Goal: Navigation & Orientation: Find specific page/section

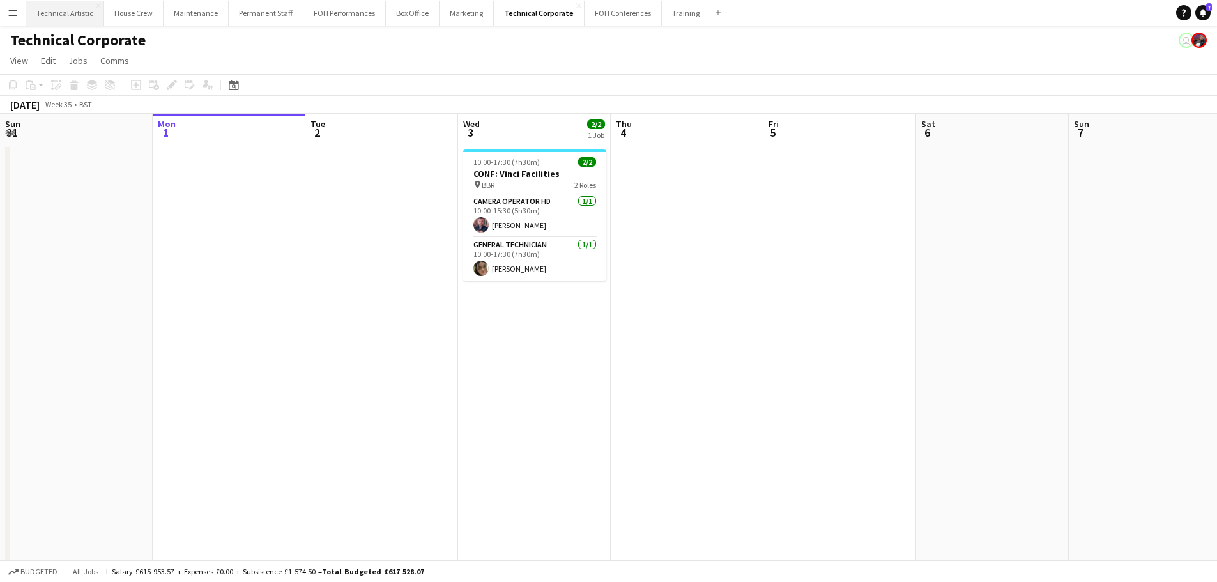
click at [56, 22] on button "Technical Artistic Close" at bounding box center [65, 13] width 78 height 25
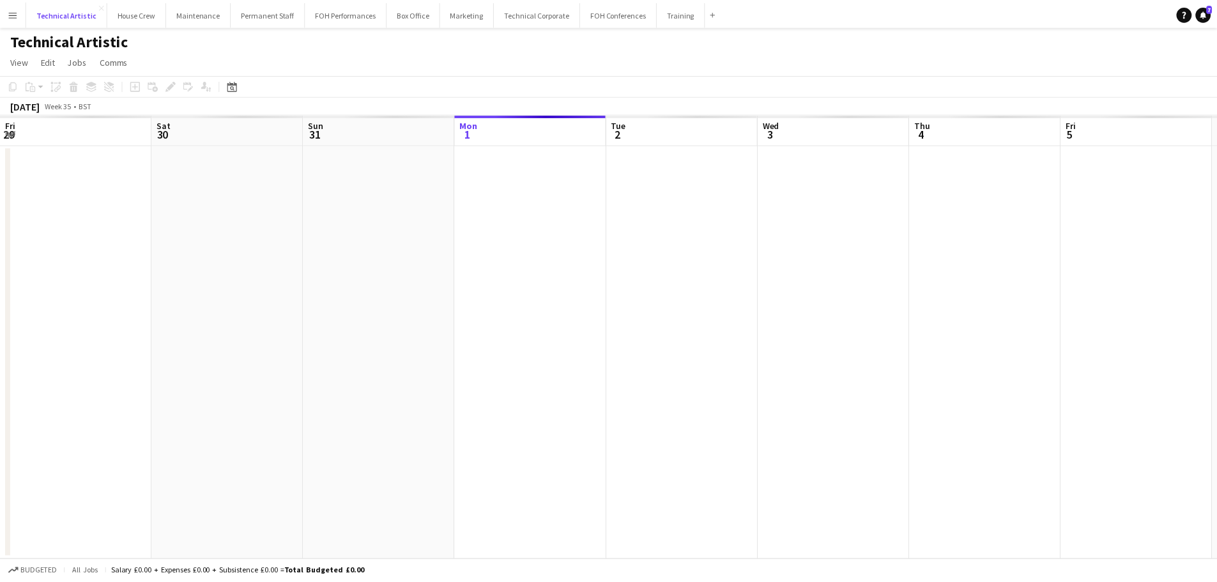
scroll to position [0, 305]
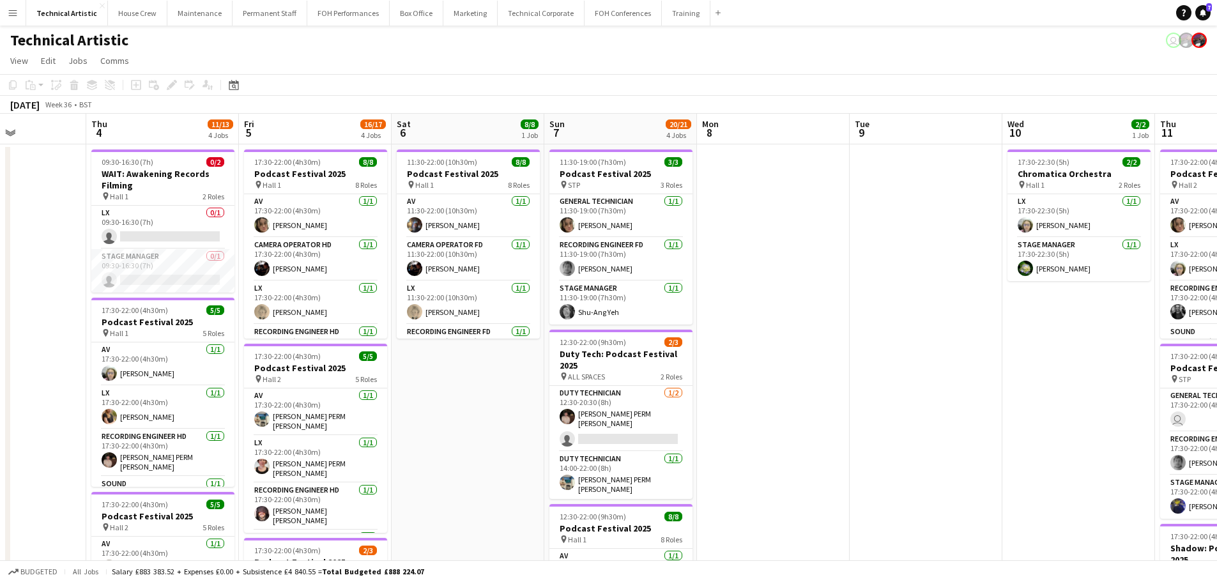
drag, startPoint x: 637, startPoint y: 363, endPoint x: 578, endPoint y: 354, distance: 59.3
click at [581, 356] on app-calendar-viewport "Sun 31 Mon 1 7/7 2 Jobs Tue 2 6/6 1 Job Wed 3 Thu 4 11/13 4 Jobs Fri 5 16/17 4 …" at bounding box center [608, 516] width 1217 height 805
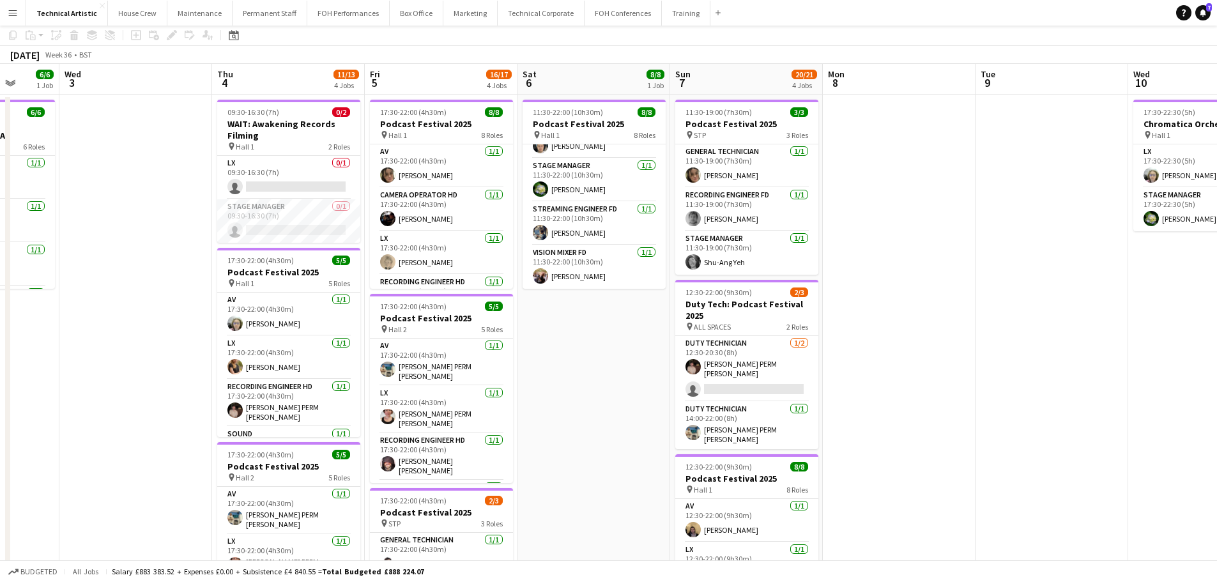
scroll to position [0, 0]
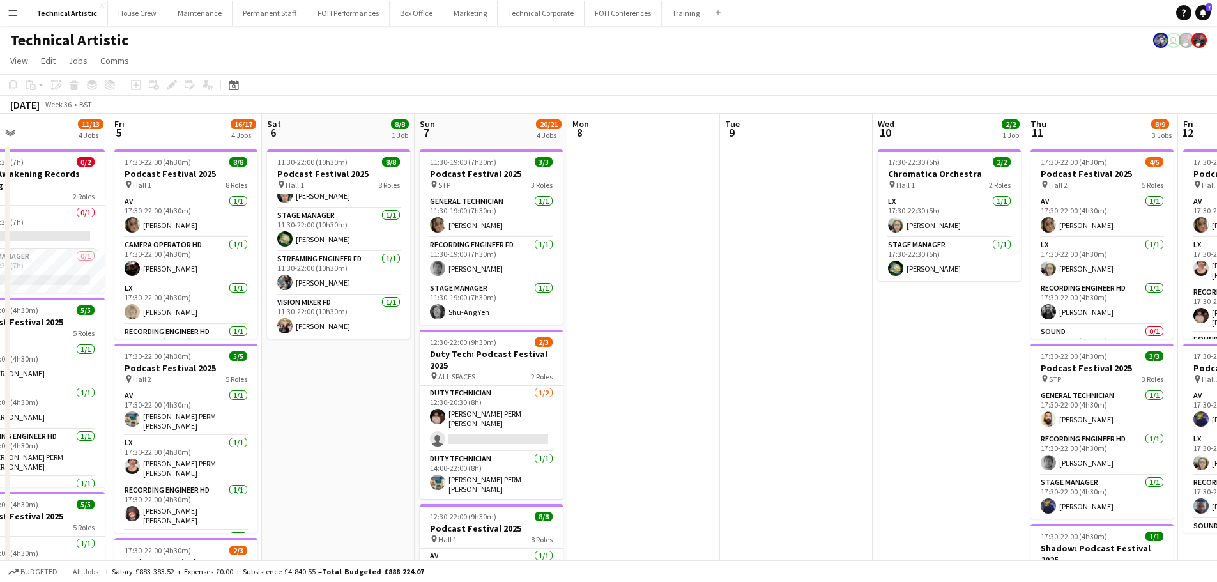
drag, startPoint x: 828, startPoint y: 308, endPoint x: 120, endPoint y: 208, distance: 714.7
click at [120, 208] on app-calendar-viewport "Sun 31 Mon 1 7/7 2 Jobs Tue 2 6/6 1 Job Wed 3 Thu 4 11/13 4 Jobs Fri 5 16/17 4 …" at bounding box center [608, 516] width 1217 height 805
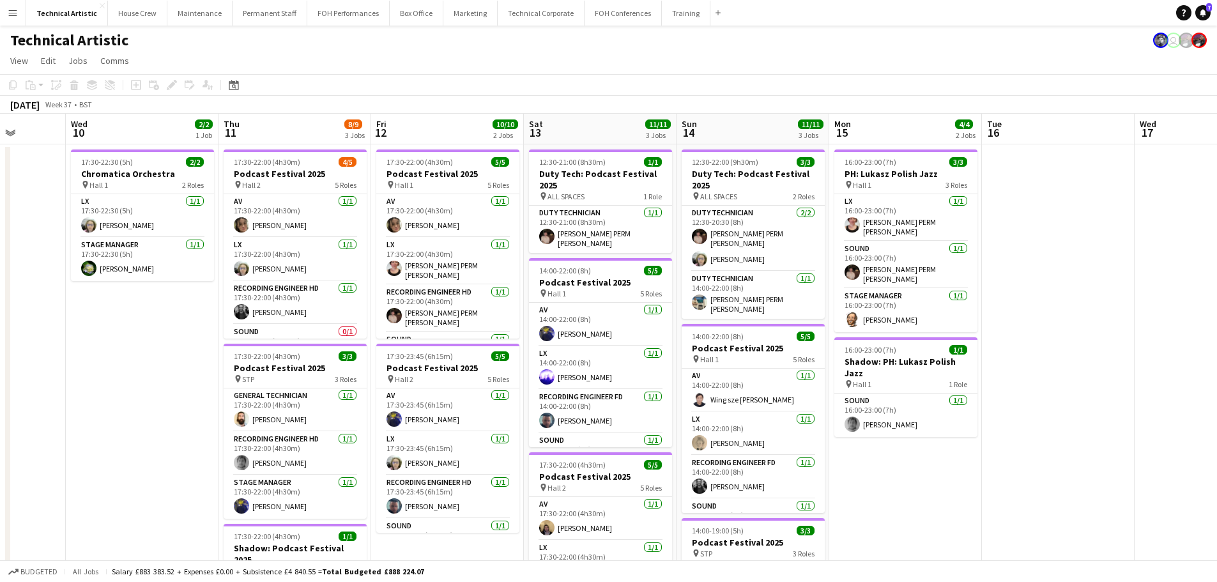
scroll to position [0, 466]
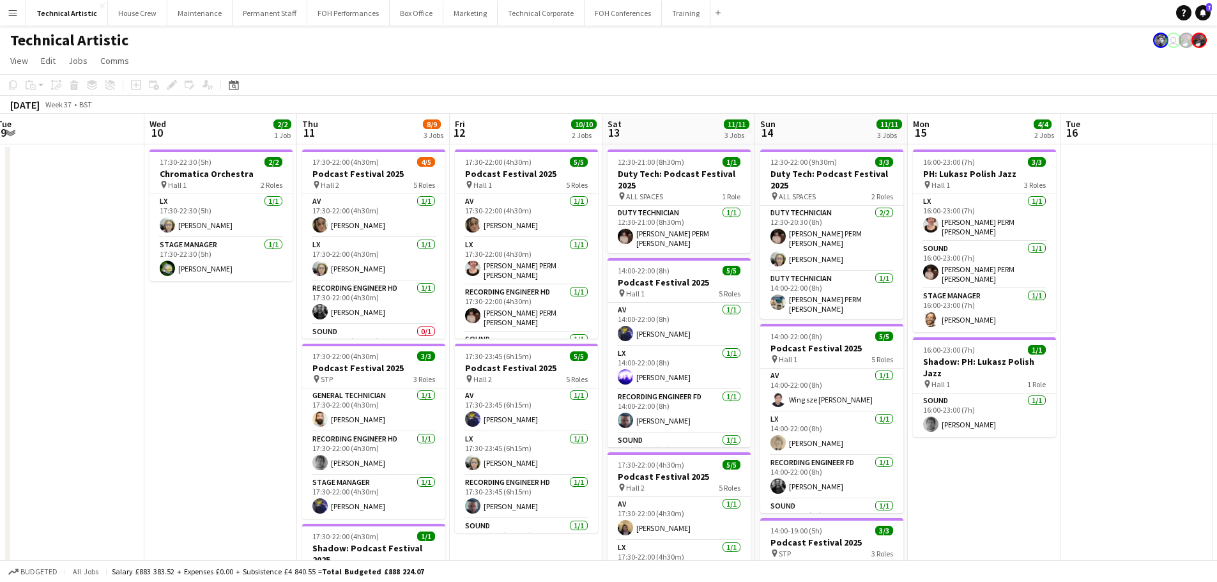
drag, startPoint x: 768, startPoint y: 295, endPoint x: 115, endPoint y: 244, distance: 654.7
click at [115, 244] on app-calendar-viewport "Sat 6 8/8 1 Job Sun 7 20/21 4 Jobs Mon 8 Tue 9 Wed 10 2/2 1 Job Thu 11 8/9 3 Jo…" at bounding box center [608, 516] width 1217 height 805
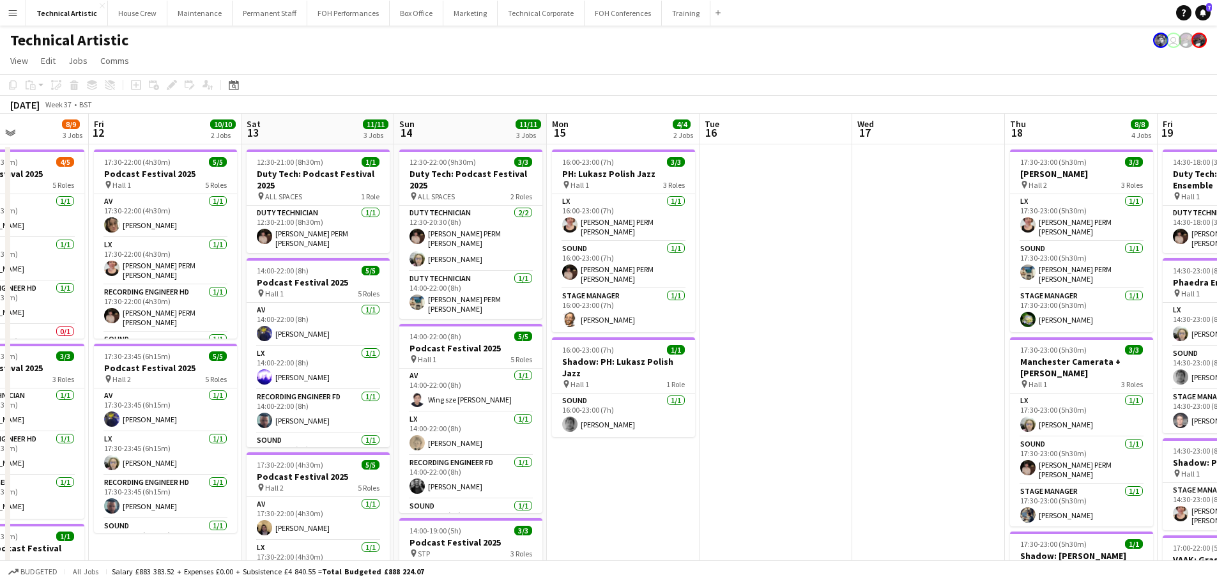
scroll to position [0, 284]
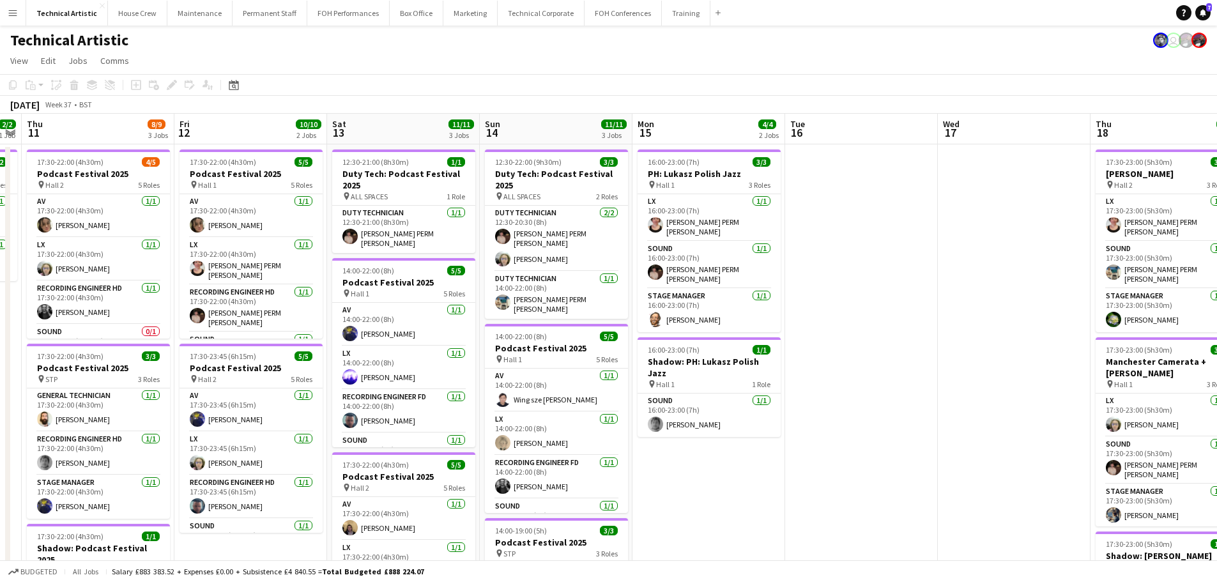
drag, startPoint x: 321, startPoint y: 257, endPoint x: 482, endPoint y: 234, distance: 162.7
click at [482, 234] on app-calendar-viewport "Tue 9 Wed 10 2/2 1 Job Thu 11 8/9 3 Jobs Fri 12 10/10 2 Jobs Sat 13 11/11 3 Job…" at bounding box center [608, 516] width 1217 height 805
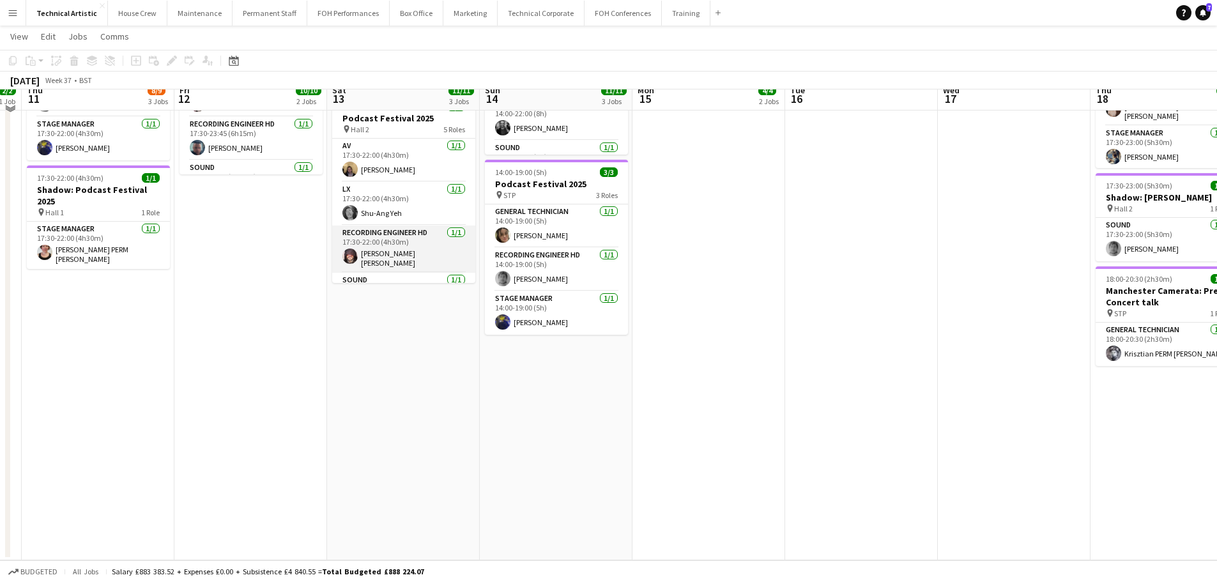
scroll to position [0, 0]
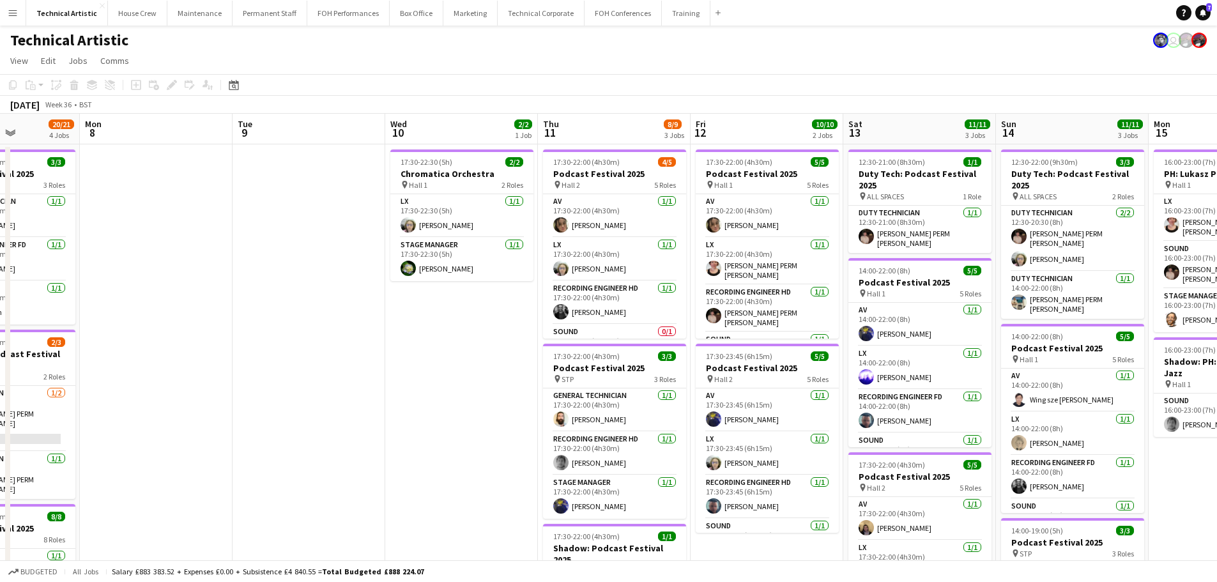
drag, startPoint x: 304, startPoint y: 287, endPoint x: 820, endPoint y: 287, distance: 516.0
click at [820, 287] on app-calendar-viewport "Fri 5 16/17 4 Jobs Sat 6 8/8 1 Job Sun 7 20/21 4 Jobs Mon 8 Tue 9 Wed 10 2/2 1 …" at bounding box center [608, 516] width 1217 height 805
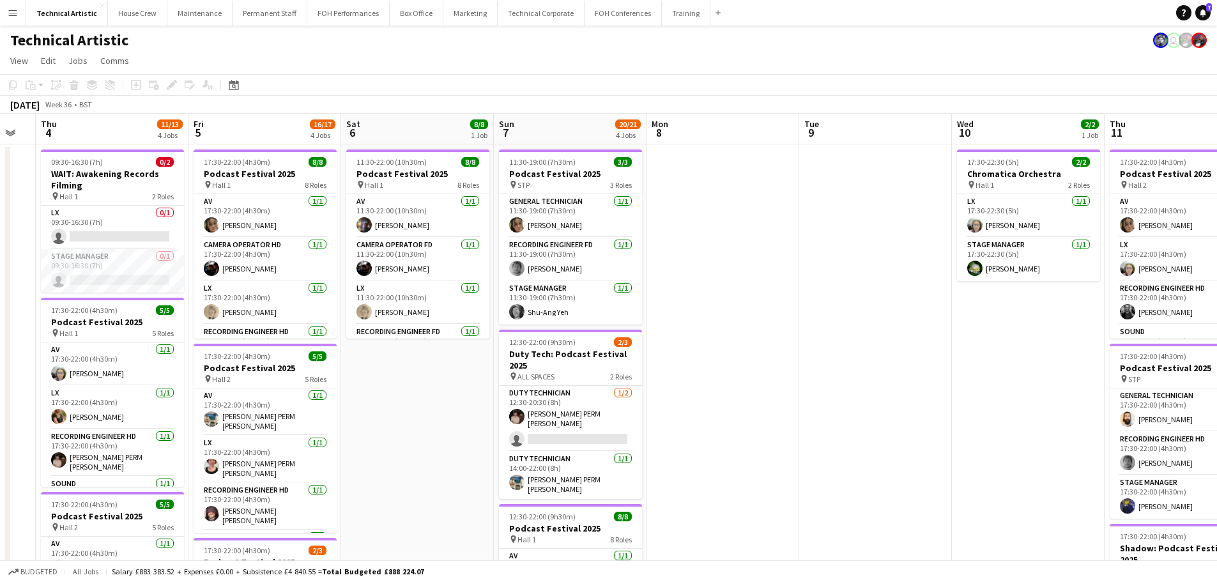
drag, startPoint x: 285, startPoint y: 292, endPoint x: 851, endPoint y: 243, distance: 568.6
click at [851, 243] on app-calendar-viewport "Tue 2 6/6 1 Job Wed 3 Thu 4 11/13 4 Jobs Fri 5 16/17 4 Jobs Sat 6 8/8 1 Job Sun…" at bounding box center [608, 516] width 1217 height 805
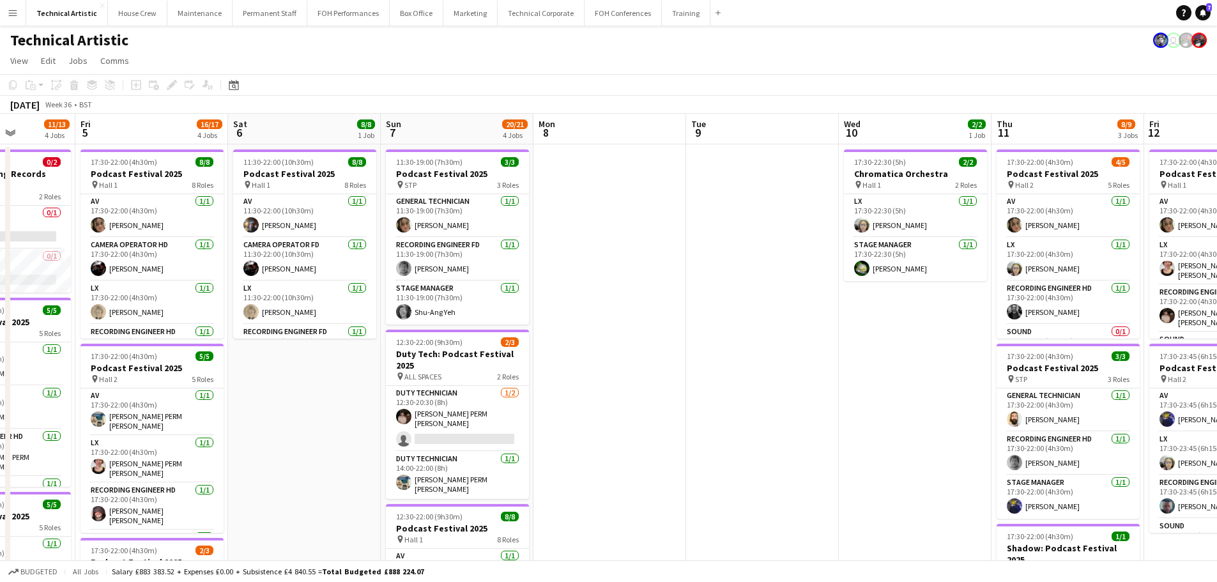
drag, startPoint x: 672, startPoint y: 262, endPoint x: 221, endPoint y: 237, distance: 452.2
click at [221, 237] on app-calendar-viewport "Tue 2 6/6 1 Job Wed 3 Thu 4 11/13 4 Jobs Fri 5 16/17 4 Jobs Sat 6 8/8 1 Job Sun…" at bounding box center [608, 516] width 1217 height 805
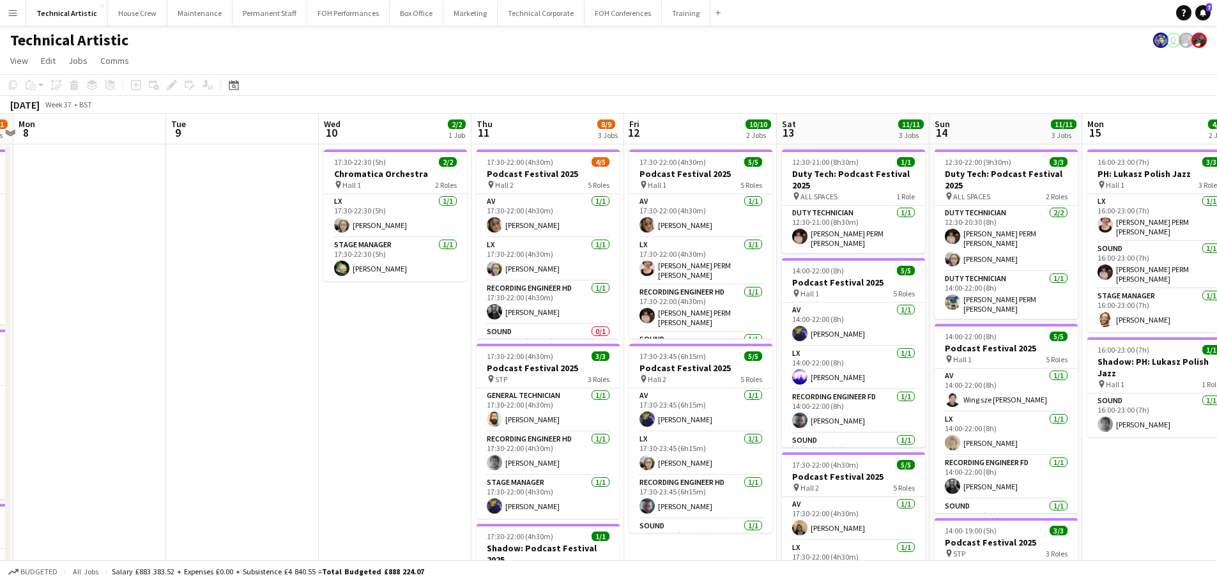
drag, startPoint x: 794, startPoint y: 259, endPoint x: 118, endPoint y: 201, distance: 678.1
click at [118, 201] on app-calendar-viewport "Fri 5 16/17 4 Jobs Sat 6 8/8 1 Job Sun 7 20/21 4 Jobs Mon 8 Tue 9 Wed 10 2/2 1 …" at bounding box center [608, 516] width 1217 height 805
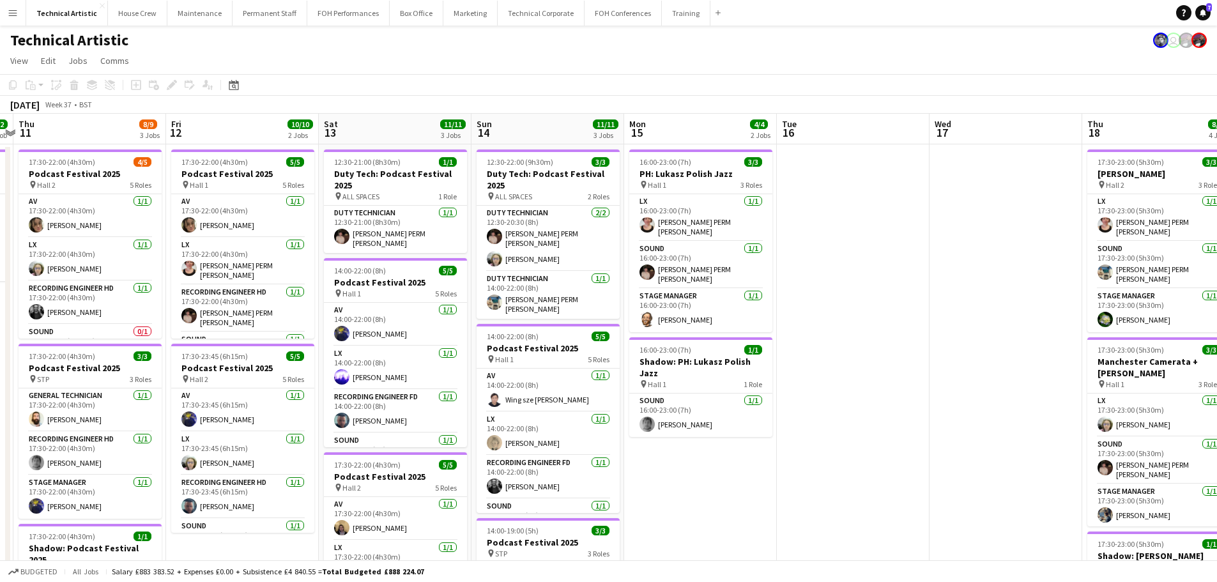
scroll to position [0, 339]
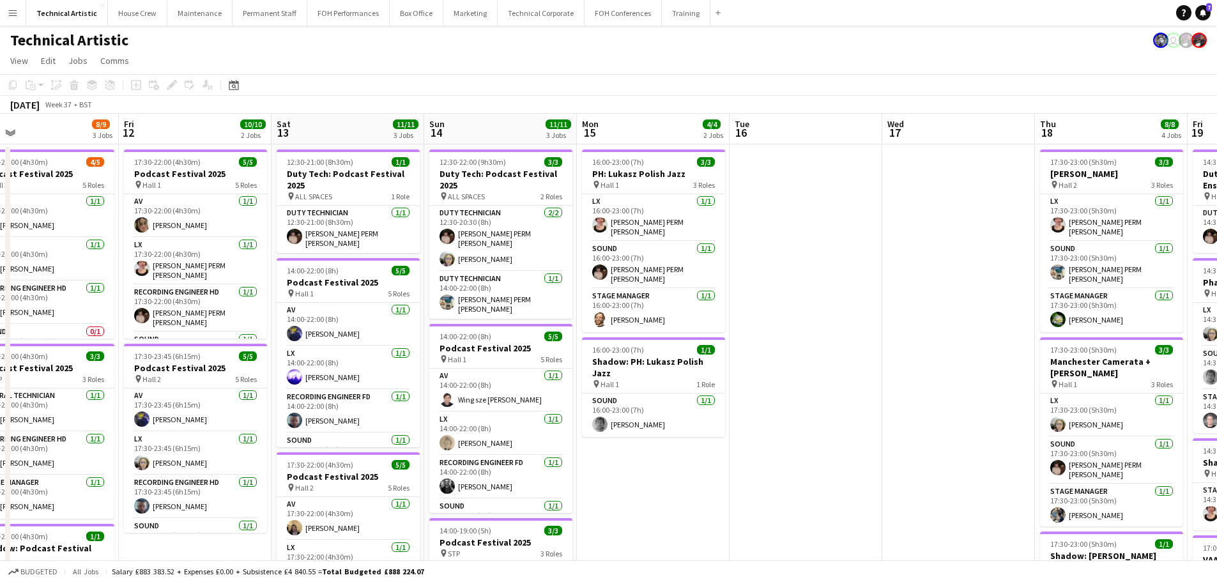
drag, startPoint x: 254, startPoint y: 195, endPoint x: 515, endPoint y: 181, distance: 262.2
click at [515, 181] on app-calendar-viewport "Tue 9 Wed 10 2/2 1 Job Thu 11 8/9 3 Jobs Fri 12 10/10 2 Jobs Sat 13 11/11 3 Job…" at bounding box center [608, 516] width 1217 height 805
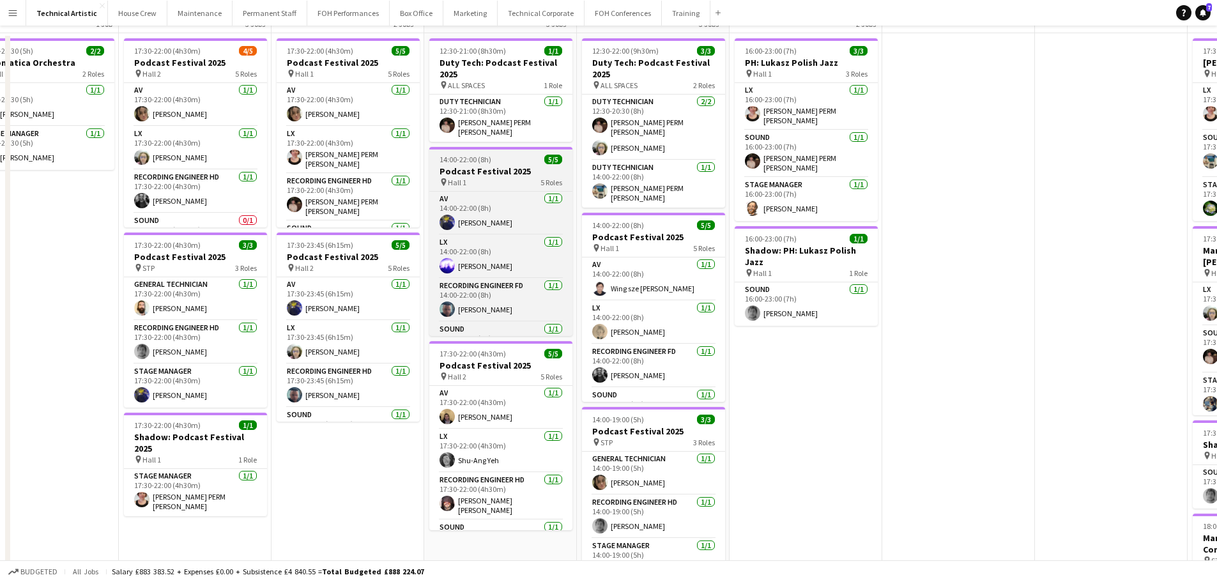
scroll to position [192, 0]
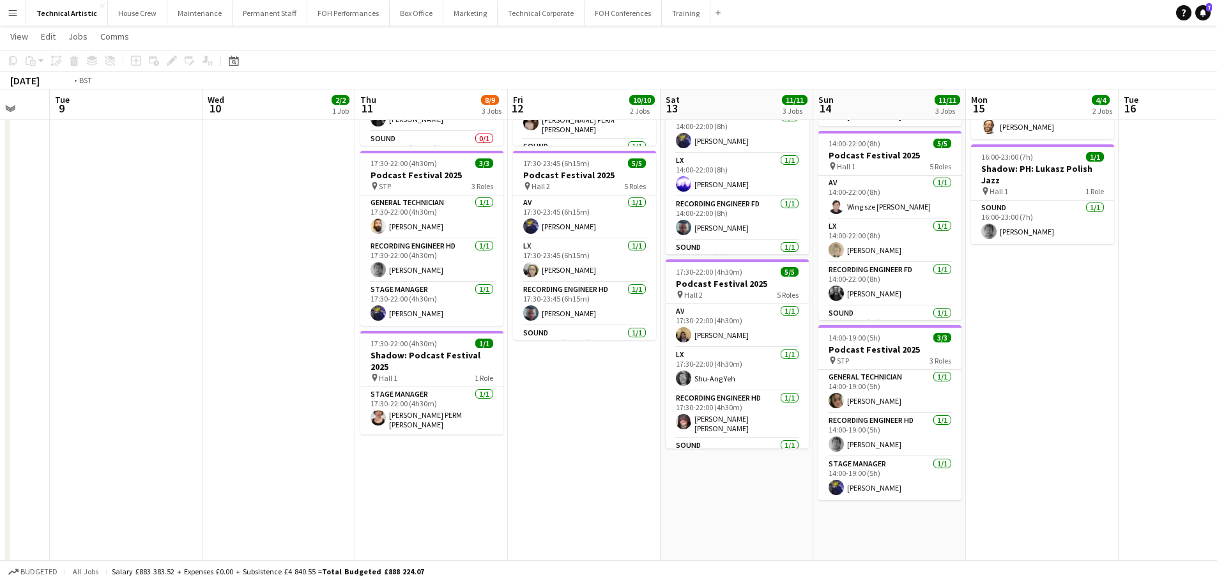
drag, startPoint x: 160, startPoint y: 271, endPoint x: 913, endPoint y: 273, distance: 752.9
click at [913, 273] on app-calendar-viewport "Mon 8 Tue 9 Wed 10 2/2 1 Job Thu 11 8/9 3 Jobs Fri 12 10/10 2 Jobs Sat 13 11/11…" at bounding box center [608, 291] width 1217 height 867
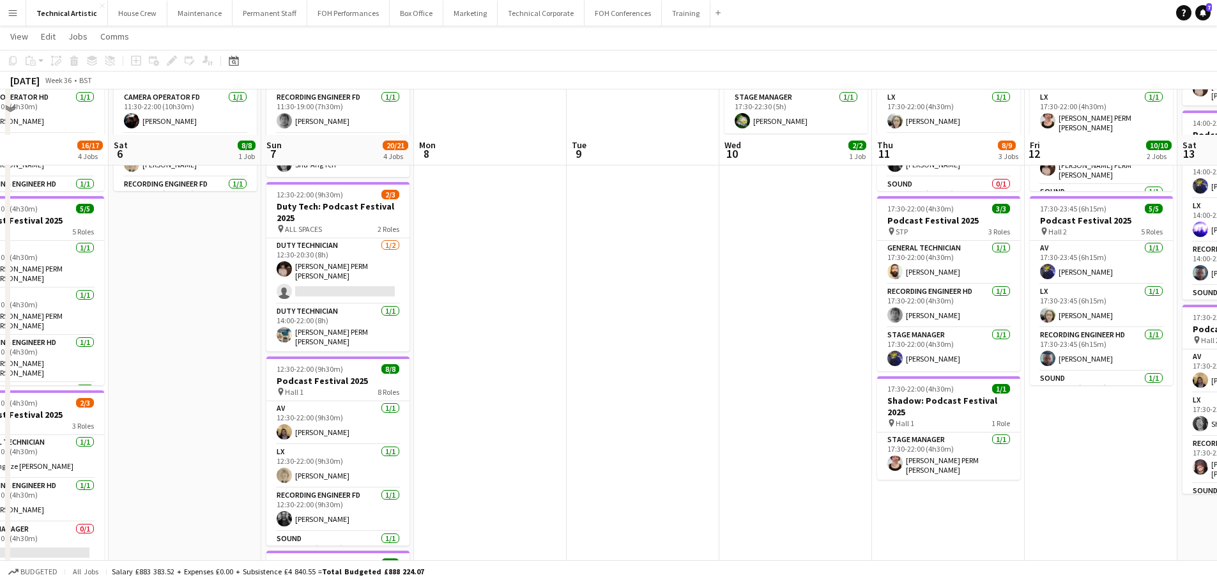
scroll to position [0, 0]
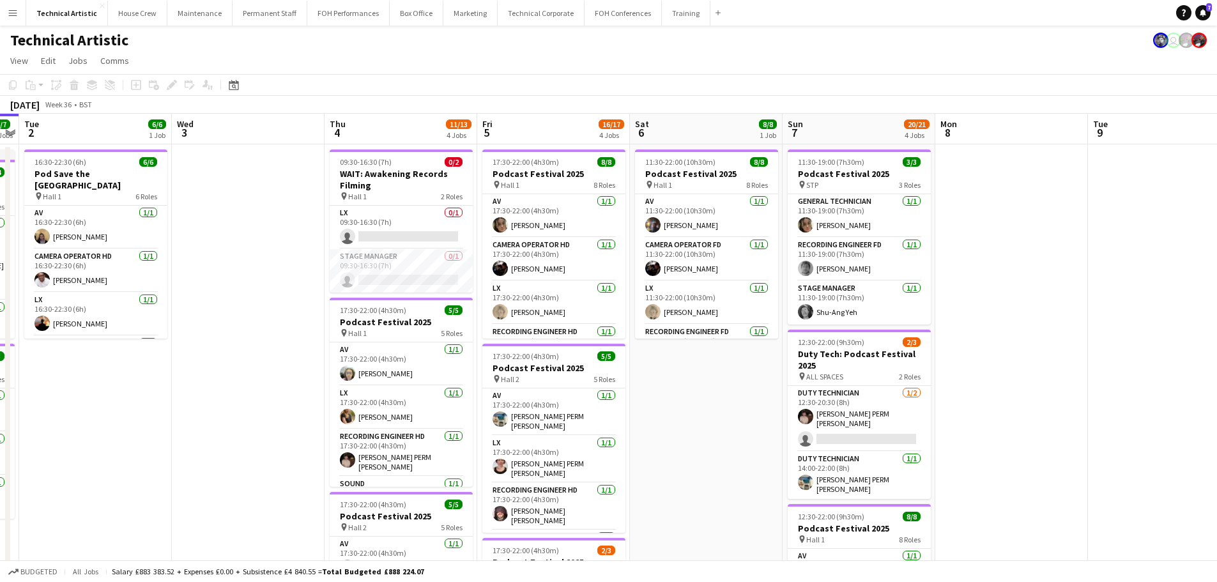
drag, startPoint x: 298, startPoint y: 324, endPoint x: 819, endPoint y: 295, distance: 521.9
click at [819, 295] on app-calendar-viewport "Sun 31 Mon 1 7/7 2 Jobs Tue 2 6/6 1 Job Wed 3 Thu 4 11/13 4 Jobs Fri 5 16/17 4 …" at bounding box center [608, 516] width 1217 height 805
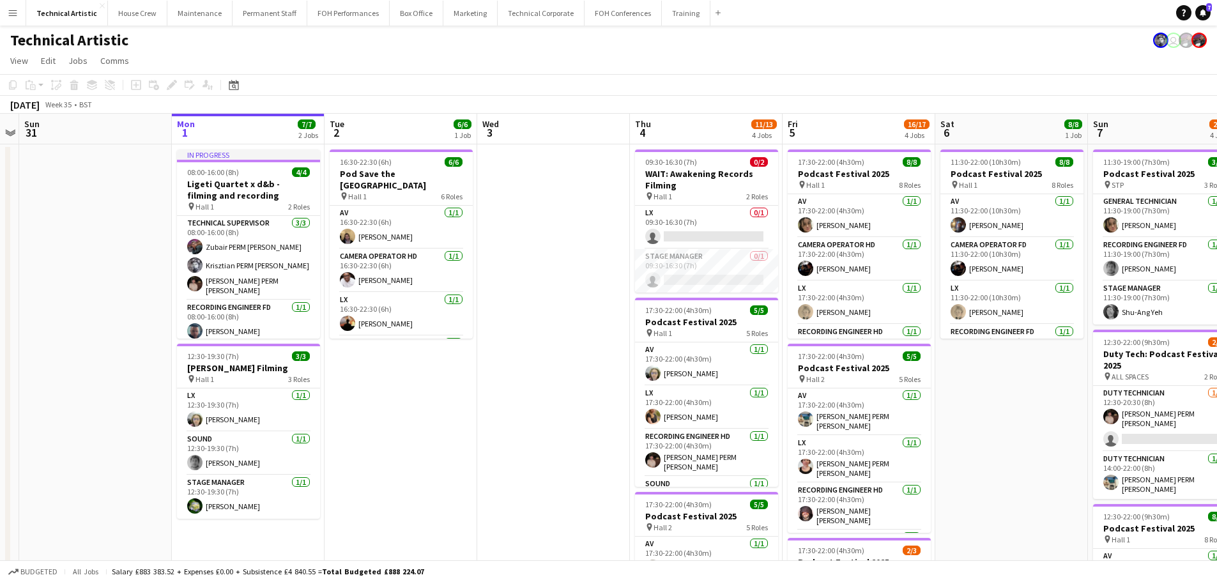
scroll to position [0, 339]
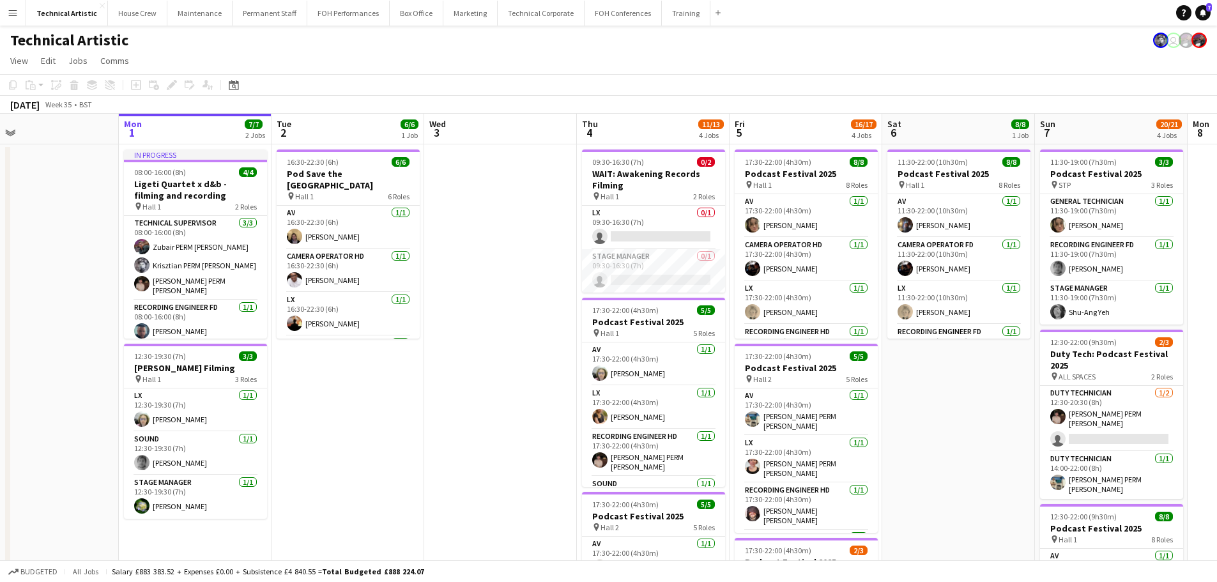
drag, startPoint x: 353, startPoint y: 291, endPoint x: 605, endPoint y: 270, distance: 253.1
click at [605, 270] on app-calendar-viewport "Fri 29 5/5 2 Jobs Sat 30 Sun 31 Mon 1 7/7 2 Jobs Tue 2 6/6 1 Job Wed 3 Thu 4 11…" at bounding box center [608, 516] width 1217 height 805
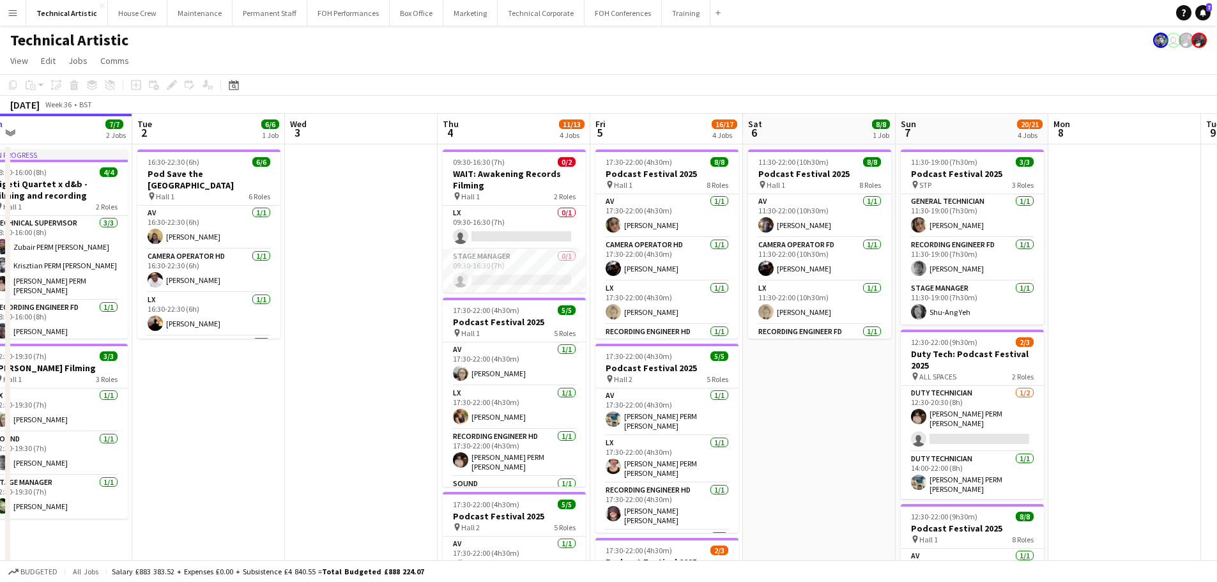
scroll to position [0, 485]
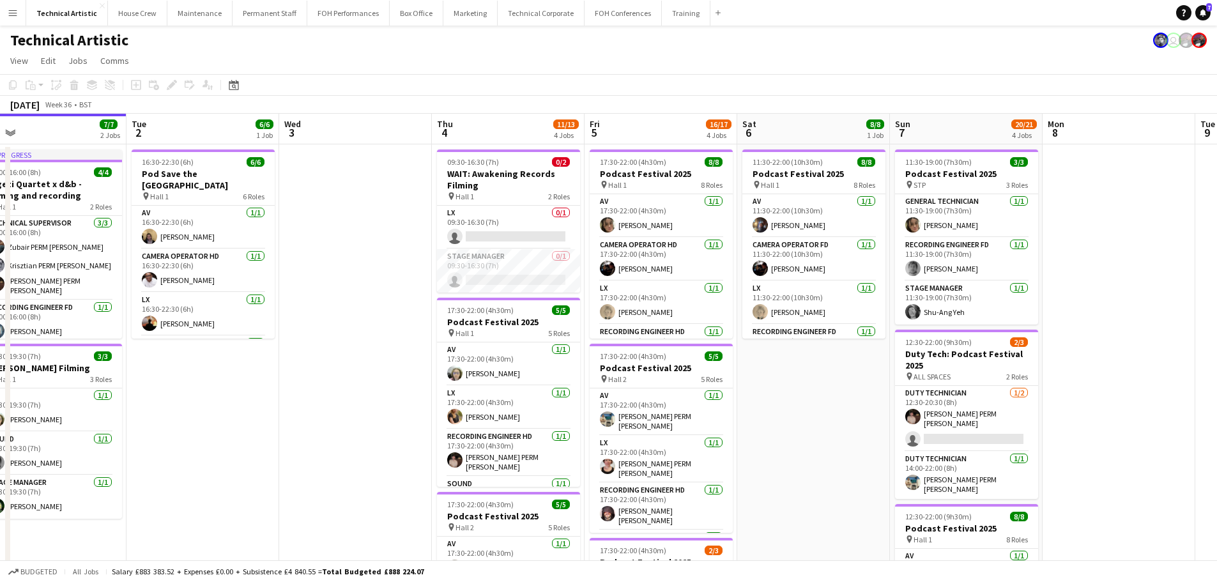
drag, startPoint x: 508, startPoint y: 257, endPoint x: 363, endPoint y: 240, distance: 146.6
click at [363, 240] on app-calendar-viewport "Fri 29 5/5 2 Jobs Sat 30 Sun 31 Mon 1 7/7 2 Jobs Tue 2 6/6 1 Job Wed 3 Thu 4 11…" at bounding box center [608, 516] width 1217 height 805
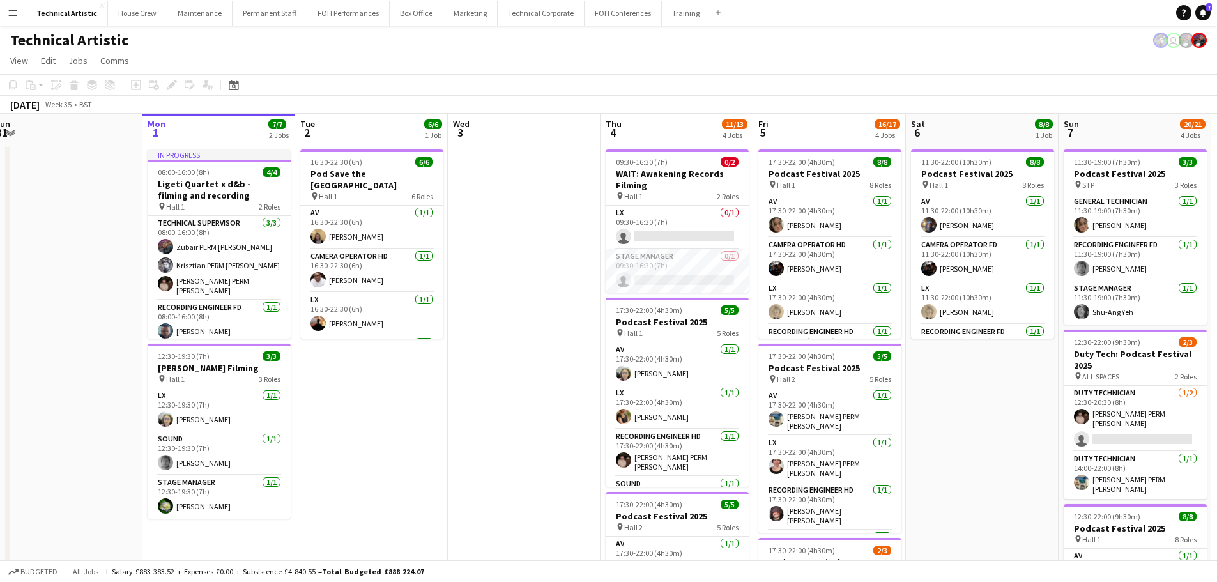
scroll to position [0, 303]
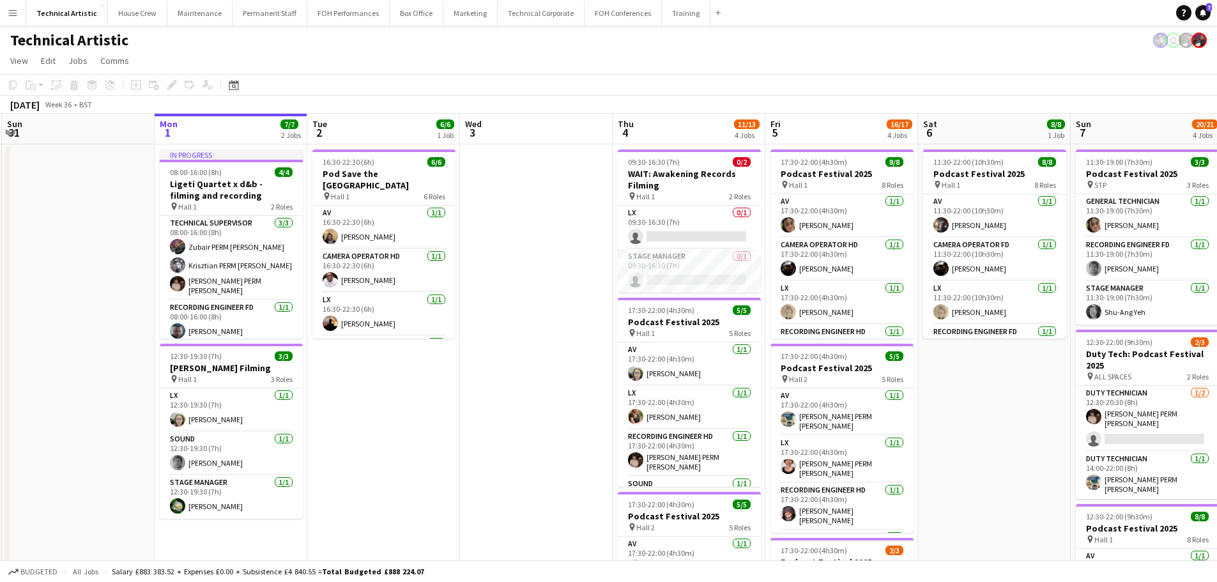
drag, startPoint x: 314, startPoint y: 269, endPoint x: 496, endPoint y: 247, distance: 182.7
click at [496, 247] on app-calendar-viewport "Fri 29 5/5 2 Jobs Sat 30 Sun 31 Mon 1 7/7 2 Jobs Tue 2 6/6 1 Job Wed 3 Thu 4 11…" at bounding box center [608, 516] width 1217 height 805
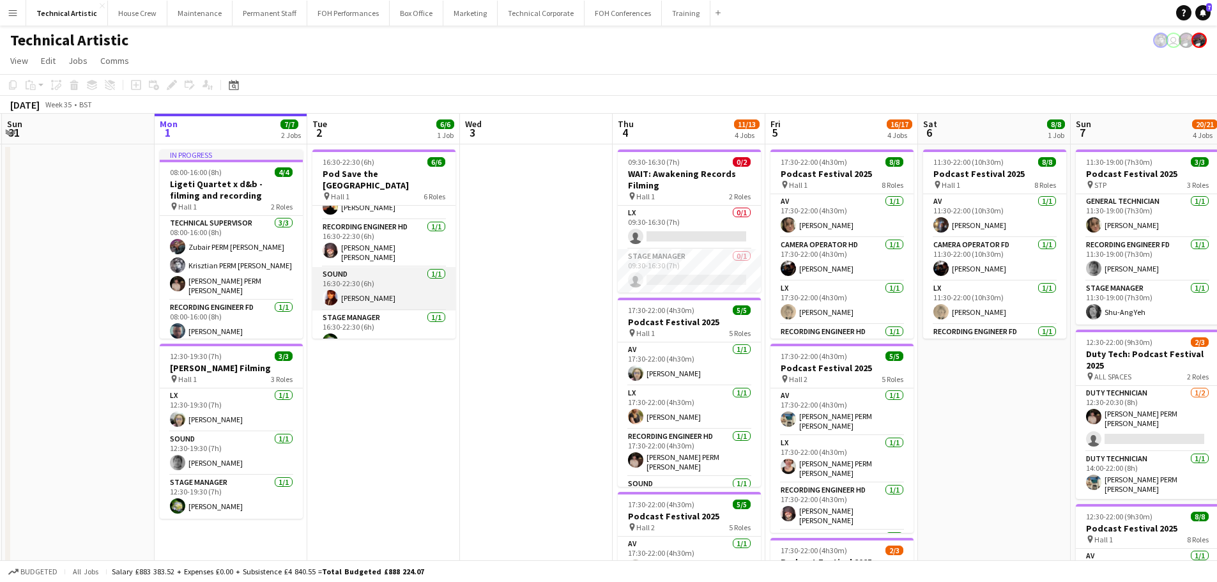
scroll to position [0, 0]
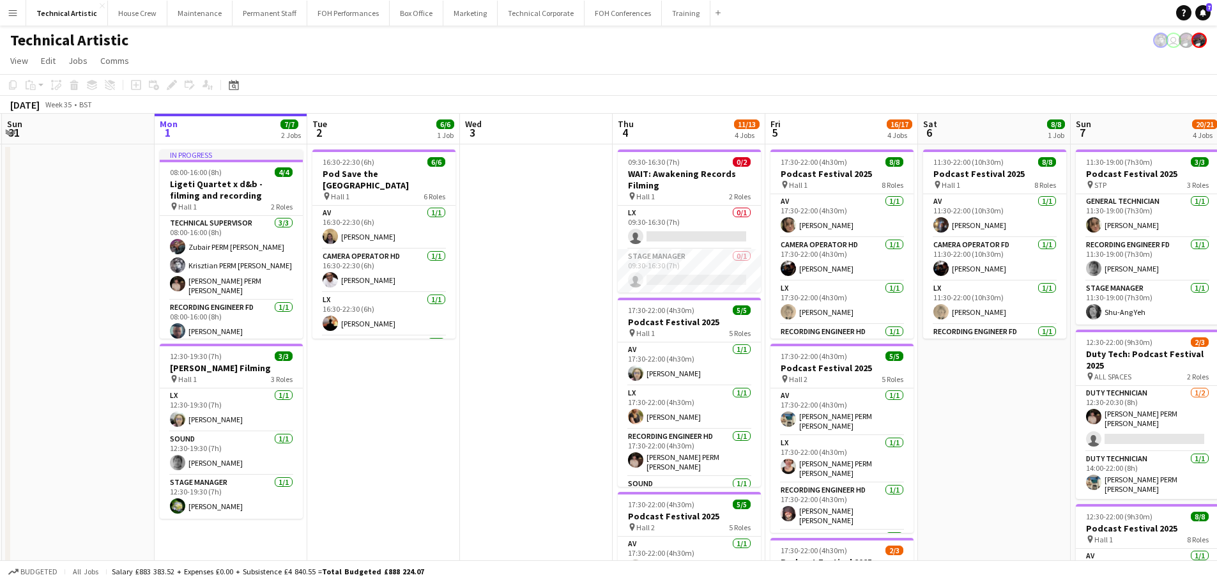
click at [422, 63] on app-page-menu "View Day view expanded Day view collapsed Month view Date picker Jump to [DATE]…" at bounding box center [608, 62] width 1217 height 24
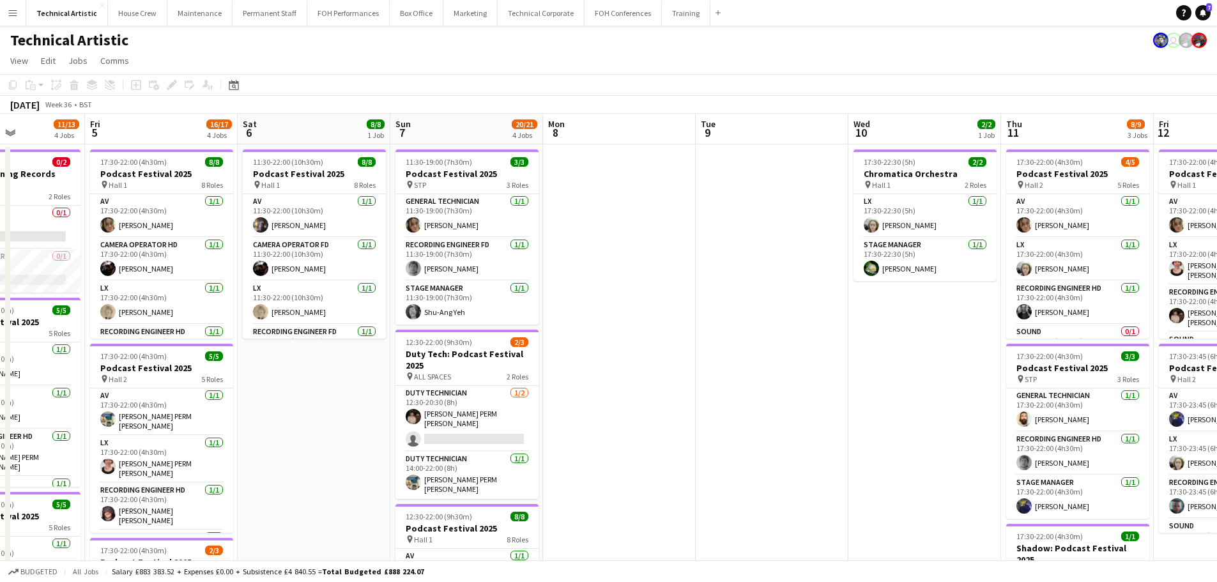
scroll to position [0, 408]
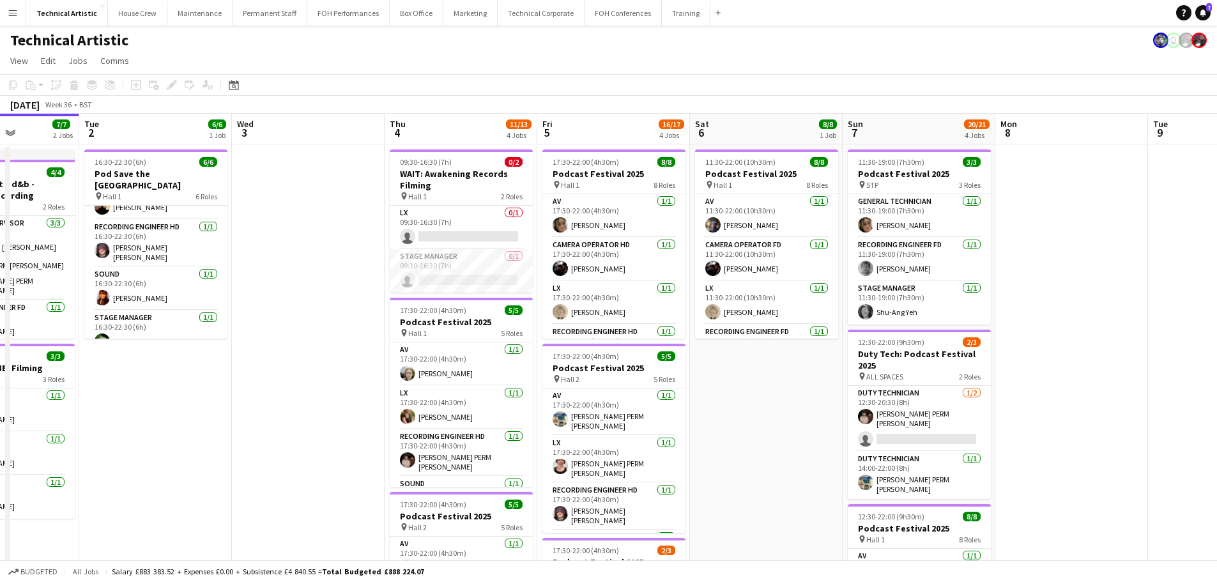
drag, startPoint x: 345, startPoint y: 287, endPoint x: 408, endPoint y: 265, distance: 67.1
click at [408, 265] on app-calendar-viewport "Sat 30 Sun 31 Mon 1 7/7 2 Jobs Tue 2 6/6 1 Job Wed 3 Thu 4 11/13 4 Jobs Fri 5 1…" at bounding box center [608, 516] width 1217 height 805
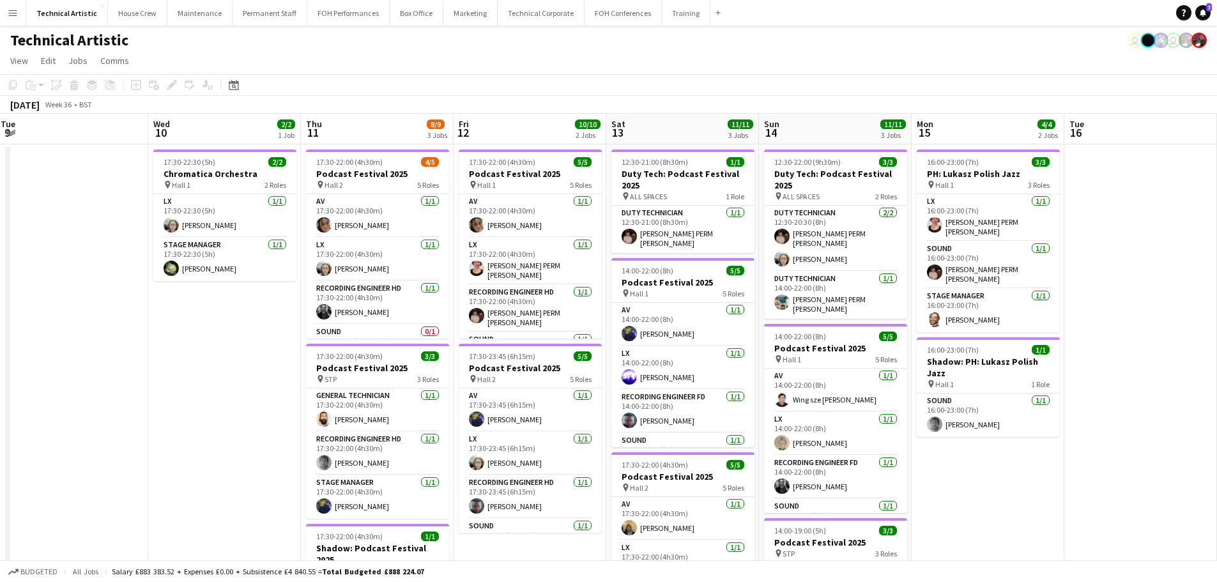
drag, startPoint x: 800, startPoint y: 406, endPoint x: 29, endPoint y: 327, distance: 774.9
click at [29, 327] on app-calendar-viewport "Thu 4 11/13 4 Jobs Fri 5 16/17 4 Jobs Sat 6 8/8 1 Job Sun 7 20/21 4 Jobs Mon 8 …" at bounding box center [608, 516] width 1217 height 805
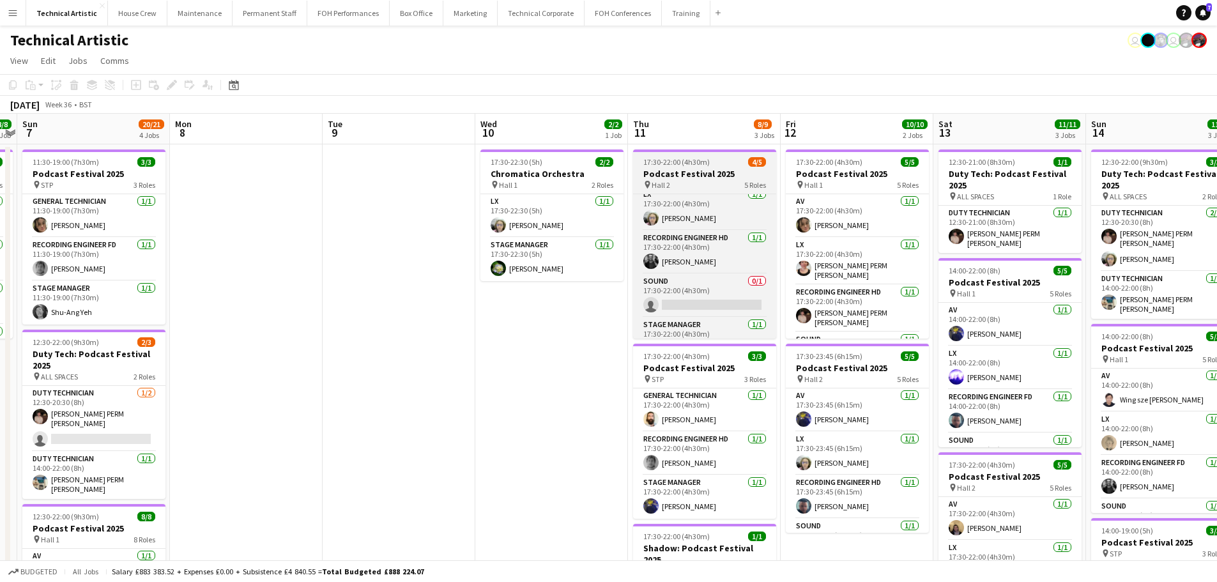
scroll to position [73, 0]
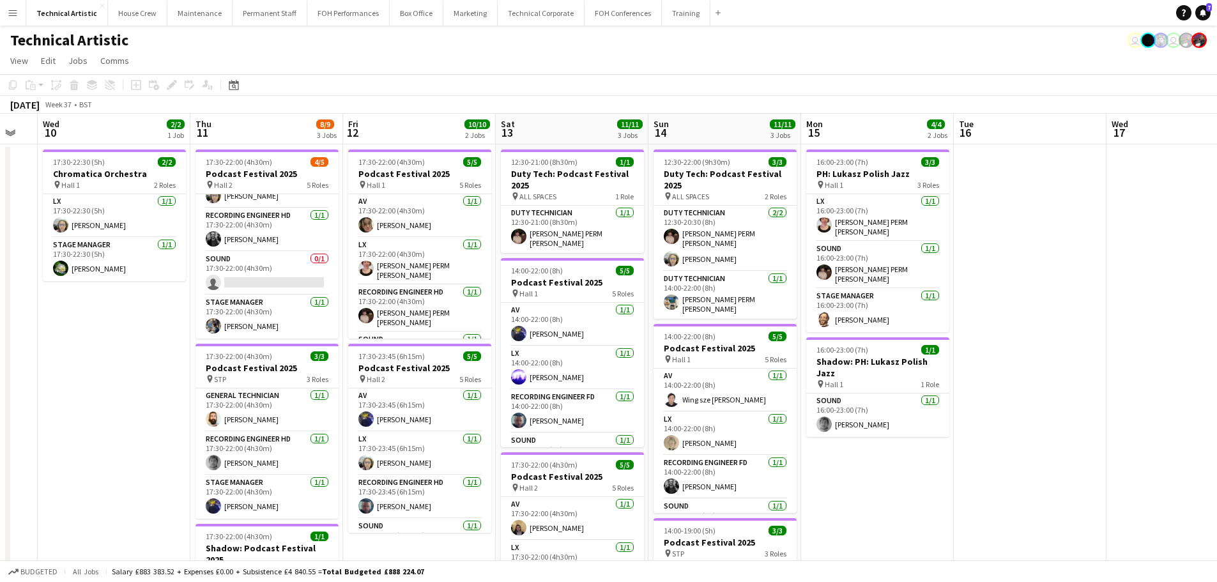
drag, startPoint x: 335, startPoint y: 303, endPoint x: 0, endPoint y: 227, distance: 343.2
click at [0, 229] on app-calendar-viewport "Sat 6 8/8 1 Job Sun 7 20/21 4 Jobs Mon 8 Tue 9 Wed 10 2/2 1 Job Thu 11 8/9 3 Jo…" at bounding box center [608, 516] width 1217 height 805
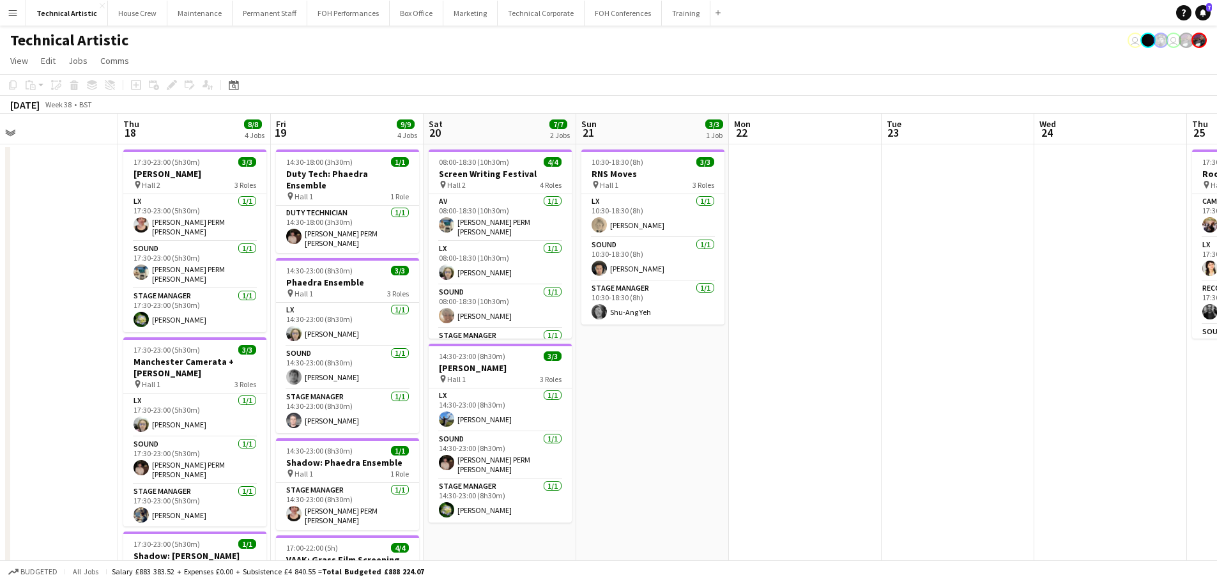
drag, startPoint x: 890, startPoint y: 345, endPoint x: 105, endPoint y: 219, distance: 795.5
click at [105, 219] on app-calendar-viewport "Sun 14 11/11 3 Jobs Mon 15 4/4 2 Jobs Tue 16 Wed 17 Thu 18 8/8 4 Jobs Fri 19 9/…" at bounding box center [608, 516] width 1217 height 805
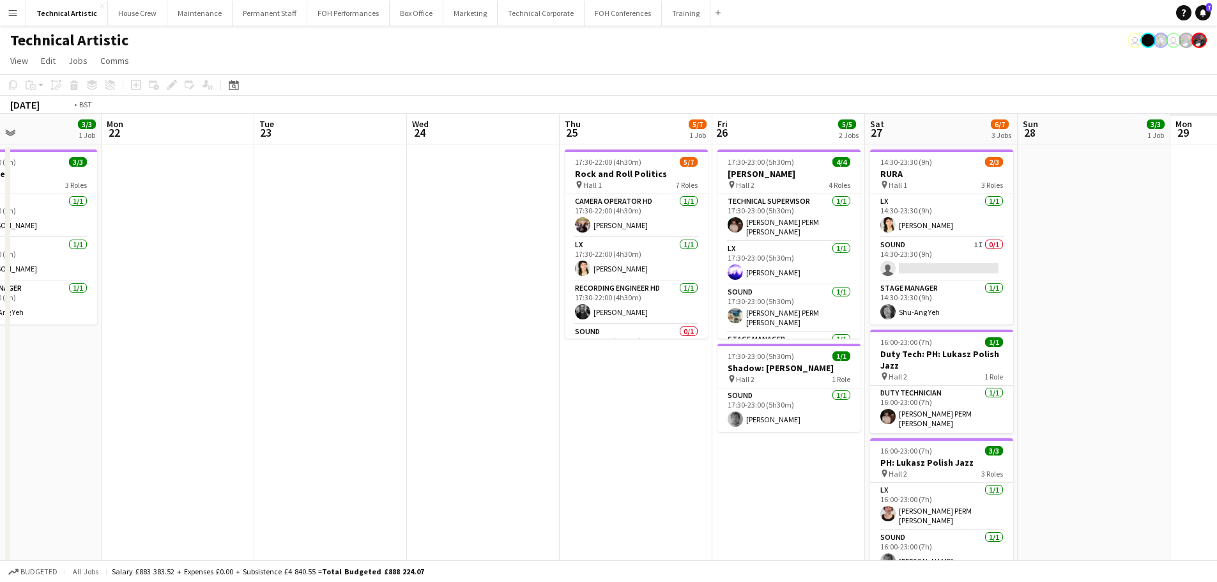
scroll to position [0, 362]
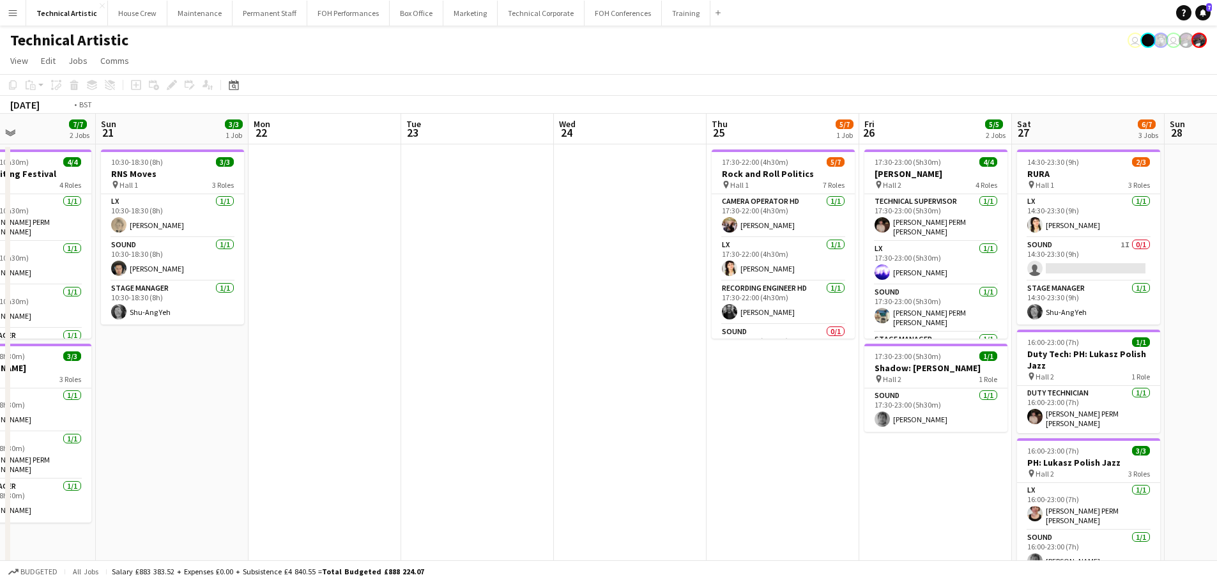
drag, startPoint x: 0, startPoint y: 202, endPoint x: 0, endPoint y: 195, distance: 7.0
click at [0, 198] on app-calendar-viewport "Thu 18 8/8 4 Jobs Fri 19 9/9 4 Jobs Sat 20 7/7 2 Jobs Sun 21 3/3 1 Job Mon 22 T…" at bounding box center [608, 516] width 1217 height 805
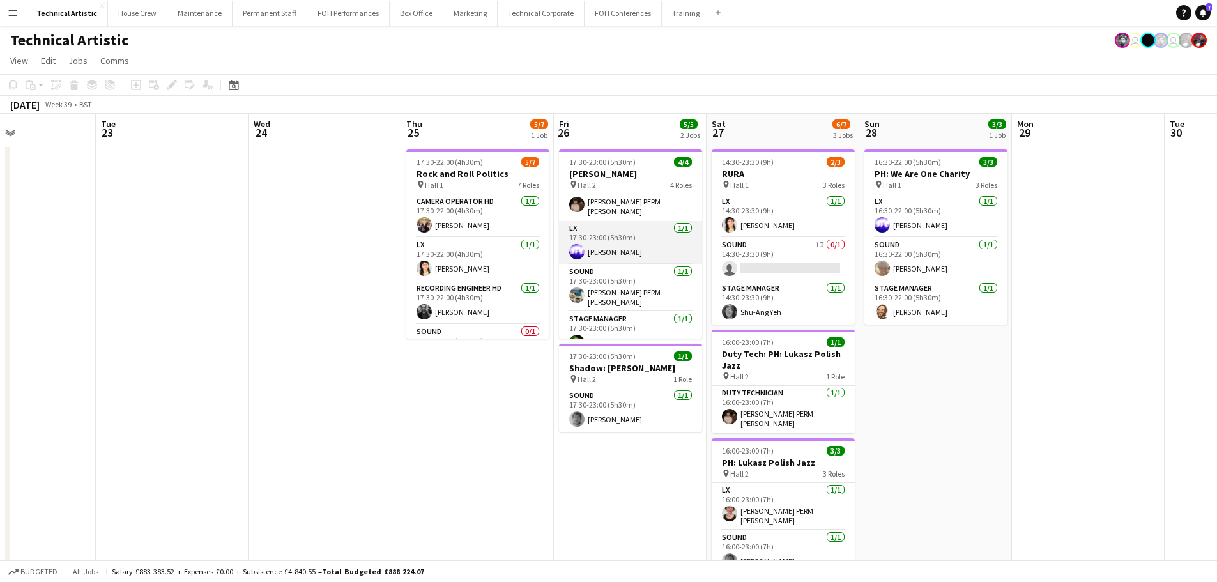
scroll to position [29, 0]
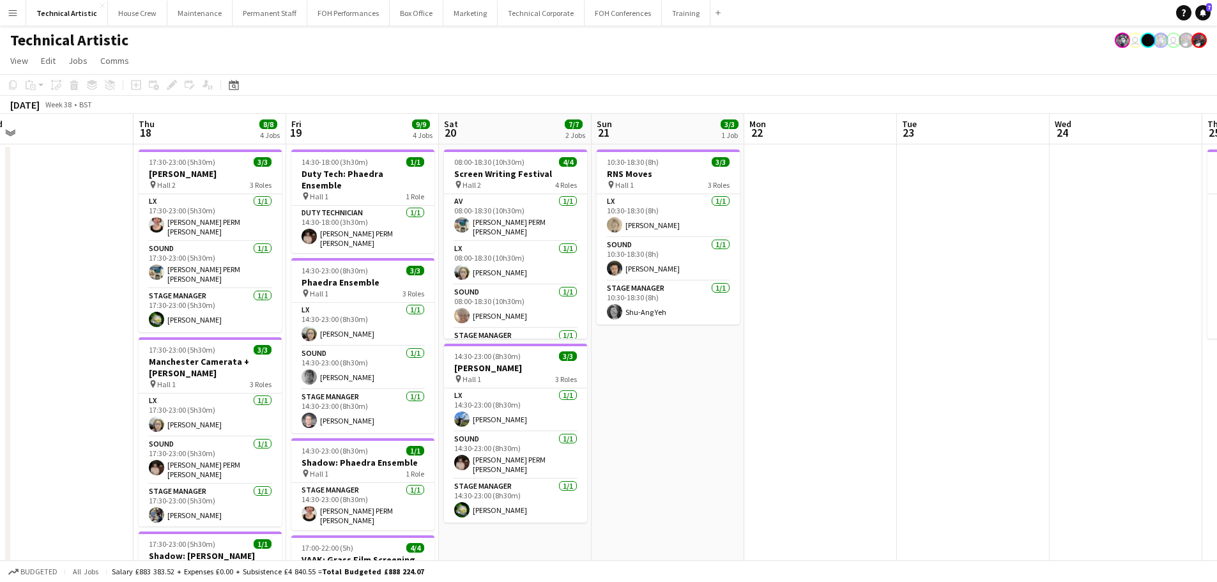
drag, startPoint x: 695, startPoint y: 265, endPoint x: 827, endPoint y: 287, distance: 134.1
click at [1024, 225] on app-calendar-viewport "Mon 15 4/4 2 Jobs Tue 16 Wed 17 Thu 18 8/8 4 Jobs Fri 19 9/9 4 Jobs Sat 20 7/7 …" at bounding box center [608, 516] width 1217 height 805
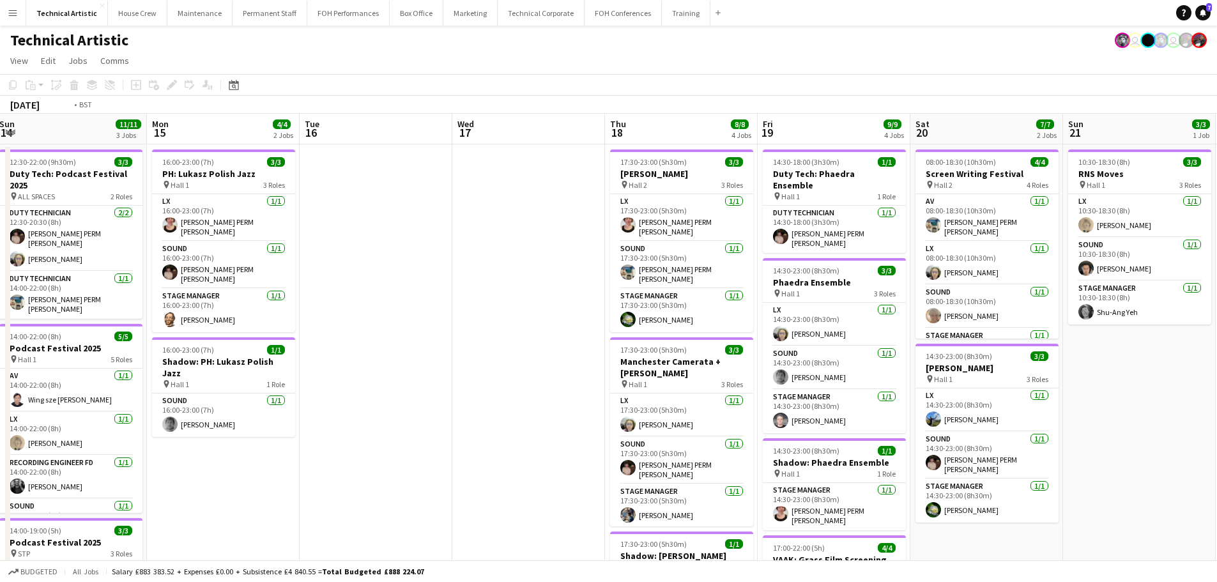
scroll to position [0, 399]
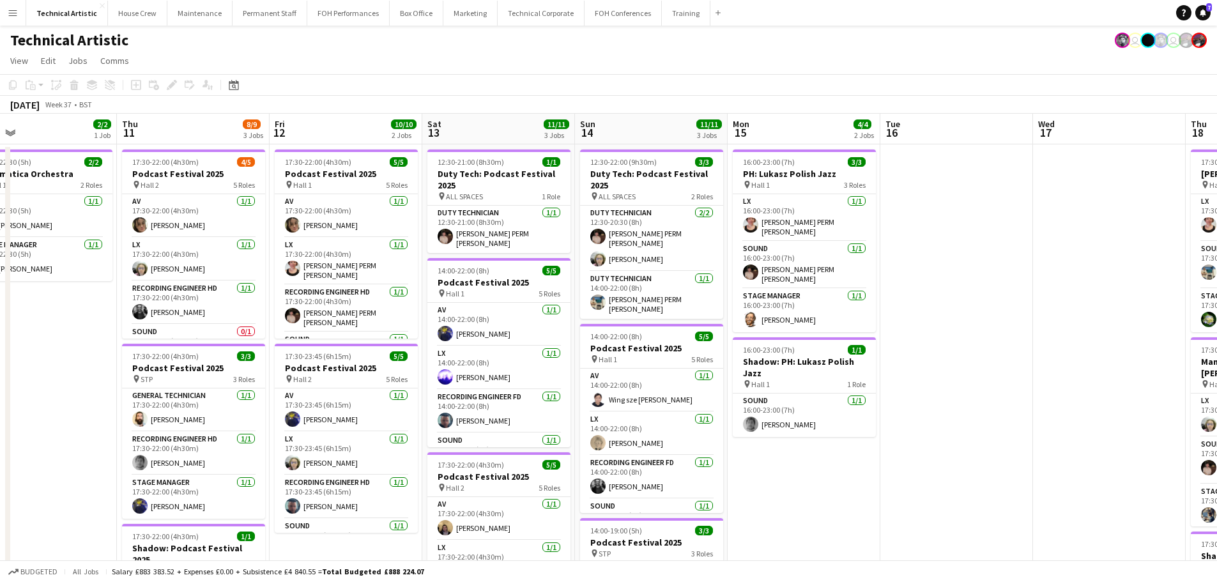
drag, startPoint x: 148, startPoint y: 342, endPoint x: 1201, endPoint y: 234, distance: 1059.3
click at [1201, 234] on app-calendar-viewport "Mon 8 Tue 9 Wed 10 2/2 1 Job Thu 11 8/9 3 Jobs Fri 12 10/10 2 Jobs Sat 13 11/11…" at bounding box center [608, 516] width 1217 height 805
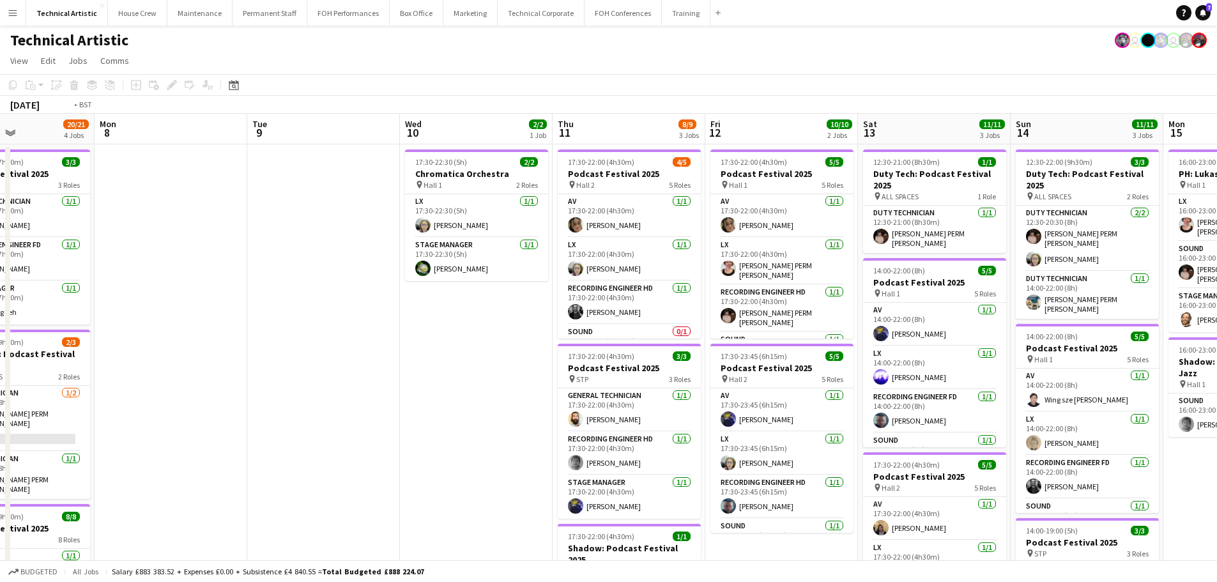
scroll to position [0, 296]
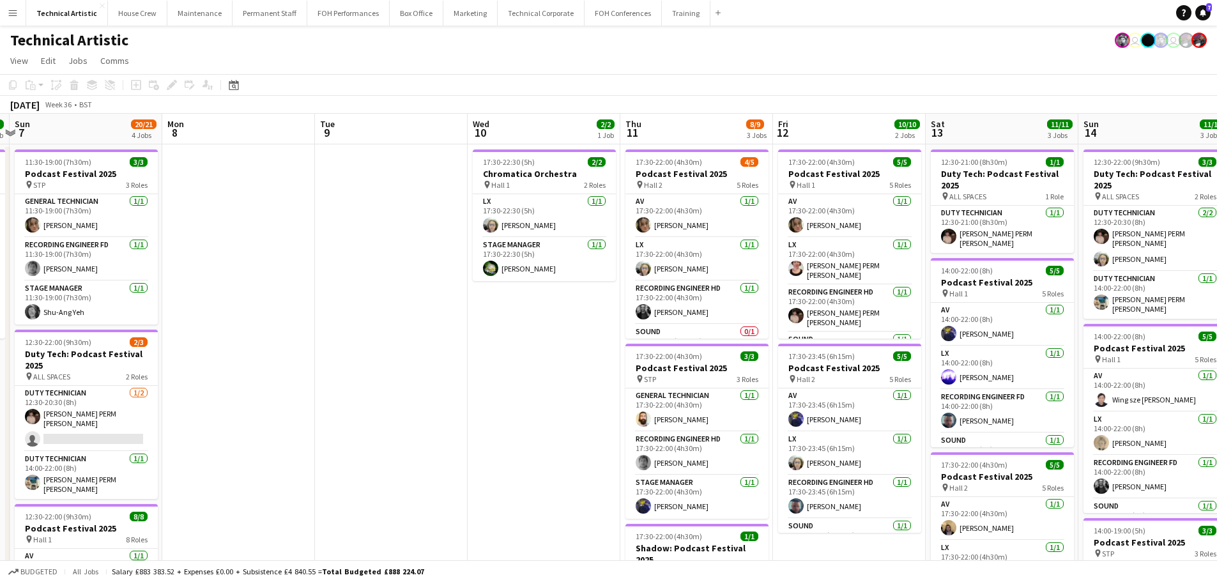
drag, startPoint x: 904, startPoint y: 270, endPoint x: 1125, endPoint y: 270, distance: 220.3
click at [1125, 270] on app-calendar-viewport "Fri 5 16/17 4 Jobs Sat 6 8/8 1 Job Sun 7 20/21 4 Jobs Mon 8 Tue 9 Wed 10 2/2 1 …" at bounding box center [608, 516] width 1217 height 805
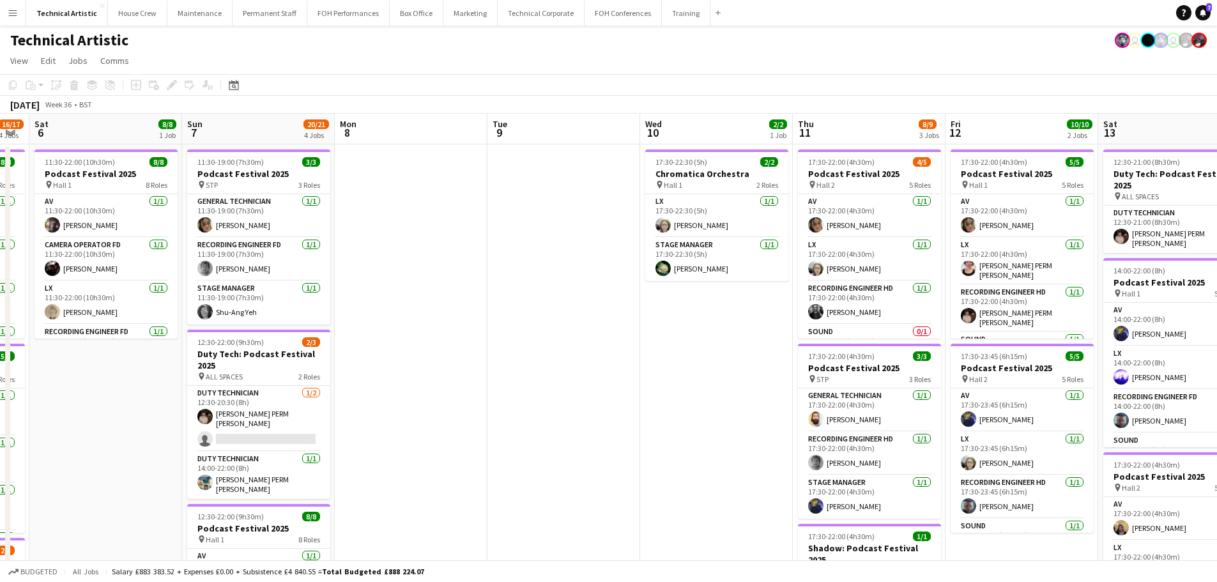
scroll to position [0, 406]
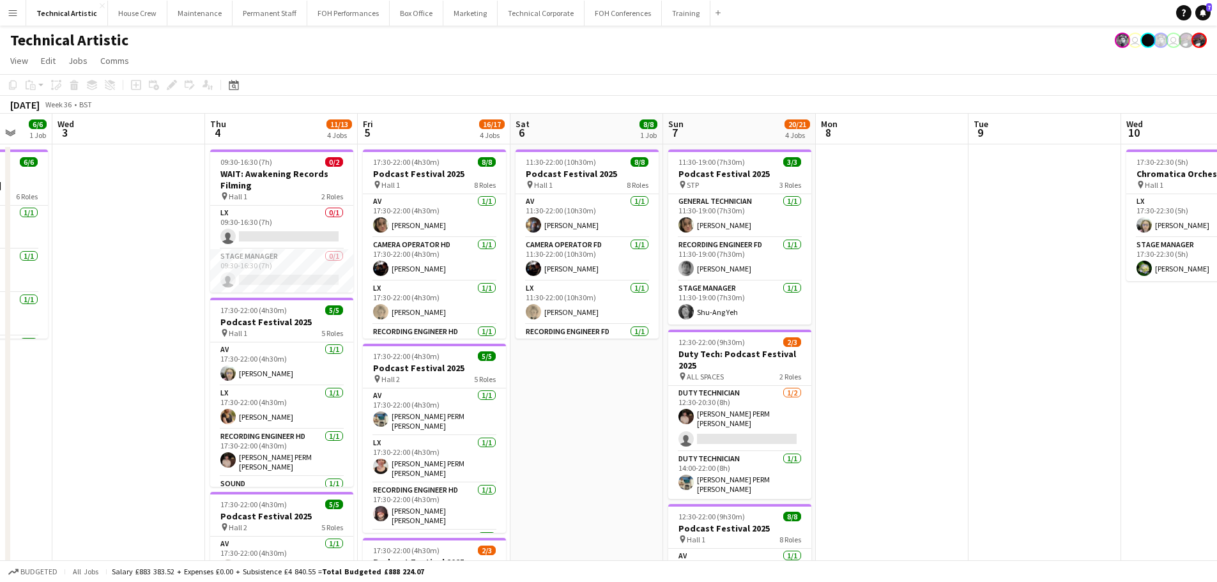
drag, startPoint x: 325, startPoint y: 337, endPoint x: 951, endPoint y: 290, distance: 627.6
click at [951, 290] on app-calendar-viewport "Sun 31 Mon 1 7/7 2 Jobs Tue 2 6/6 1 Job Wed 3 Thu 4 11/13 4 Jobs Fri 5 16/17 4 …" at bounding box center [608, 516] width 1217 height 805
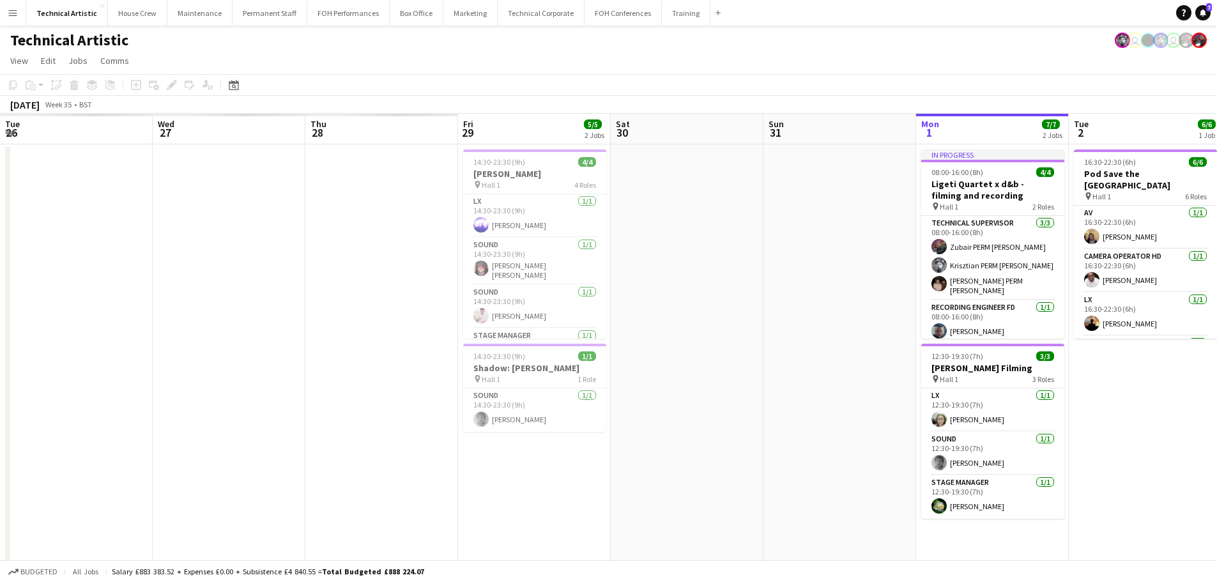
scroll to position [0, 359]
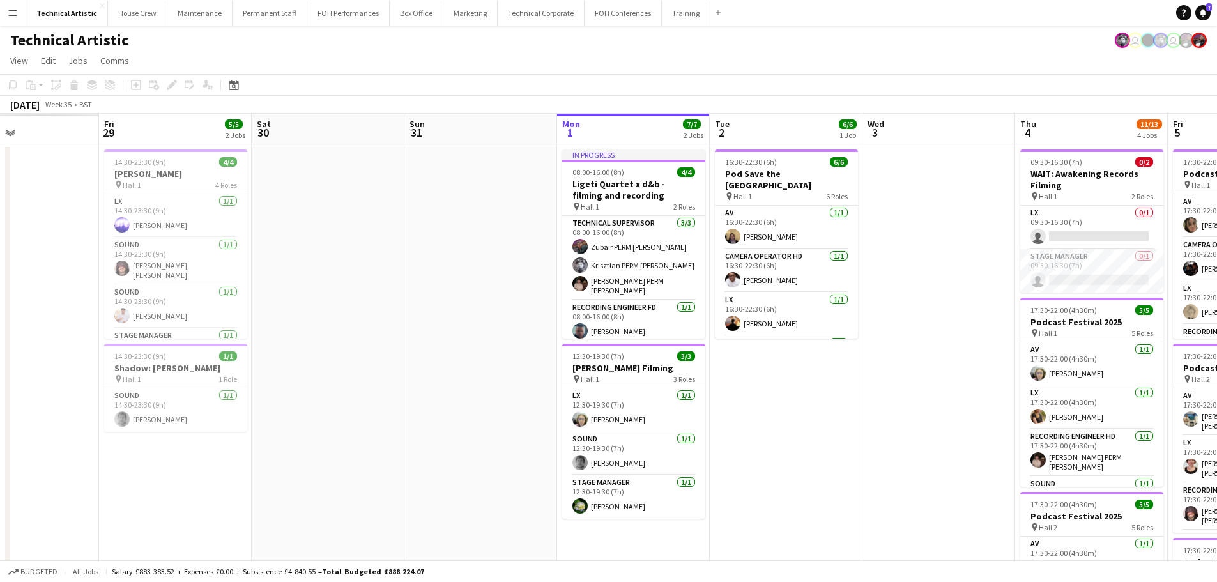
drag, startPoint x: 326, startPoint y: 379, endPoint x: 1135, endPoint y: 418, distance: 810.7
click at [1135, 418] on app-calendar-viewport "Tue 26 Wed 27 Thu 28 Fri 29 5/5 2 Jobs Sat 30 Sun 31 Mon 1 7/7 2 Jobs Tue 2 6/6…" at bounding box center [608, 516] width 1217 height 805
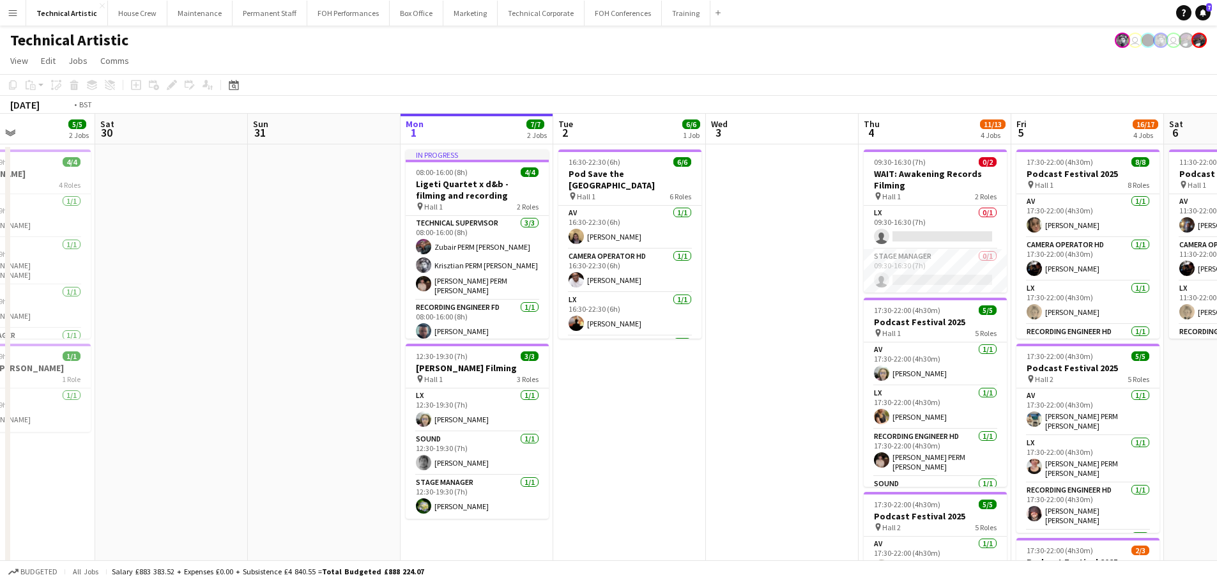
drag, startPoint x: 967, startPoint y: 411, endPoint x: 168, endPoint y: 320, distance: 804.1
click at [168, 321] on app-calendar-viewport "Tue 26 6/6 3 Jobs Wed 27 Thu 28 Fri 29 5/5 2 Jobs Sat 30 Sun 31 Mon 1 7/7 2 Job…" at bounding box center [608, 516] width 1217 height 805
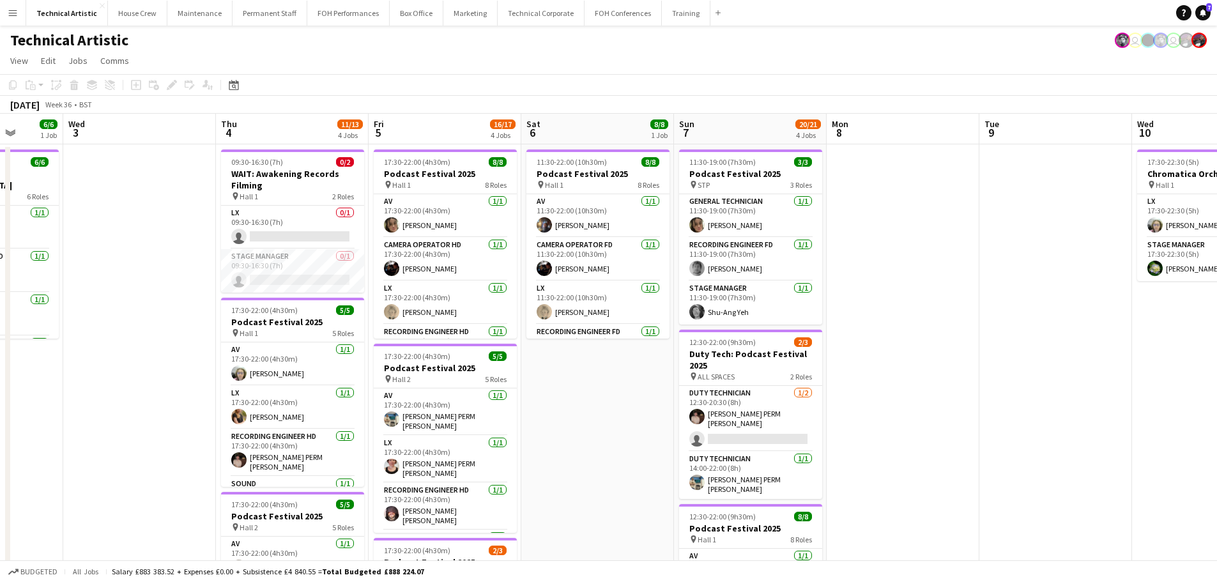
drag, startPoint x: 602, startPoint y: 307, endPoint x: 99, endPoint y: 228, distance: 508.7
click at [100, 229] on app-calendar-viewport "Sun 31 Mon 1 7/7 2 Jobs Tue 2 6/6 1 Job Wed 3 Thu 4 11/13 4 Jobs Fri 5 16/17 4 …" at bounding box center [608, 516] width 1217 height 805
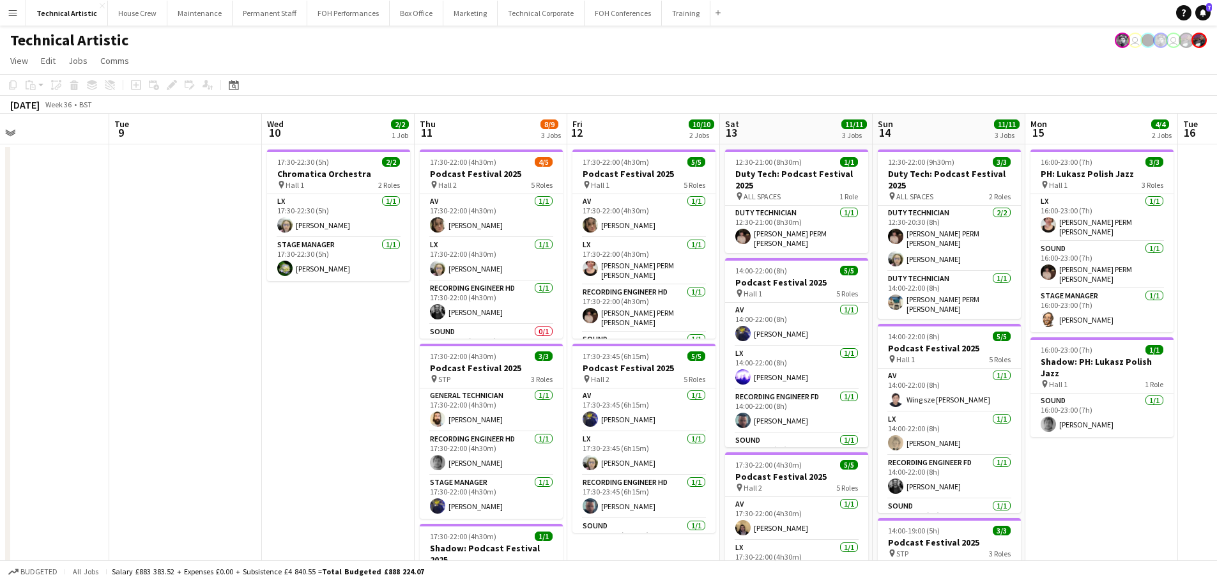
drag, startPoint x: 197, startPoint y: 288, endPoint x: 175, endPoint y: 285, distance: 22.6
click at [175, 285] on app-calendar-viewport "Sat 6 8/8 1 Job Sun 7 20/21 4 Jobs Mon 8 Tue 9 Wed 10 2/2 1 Job Thu 11 8/9 3 Jo…" at bounding box center [608, 516] width 1217 height 805
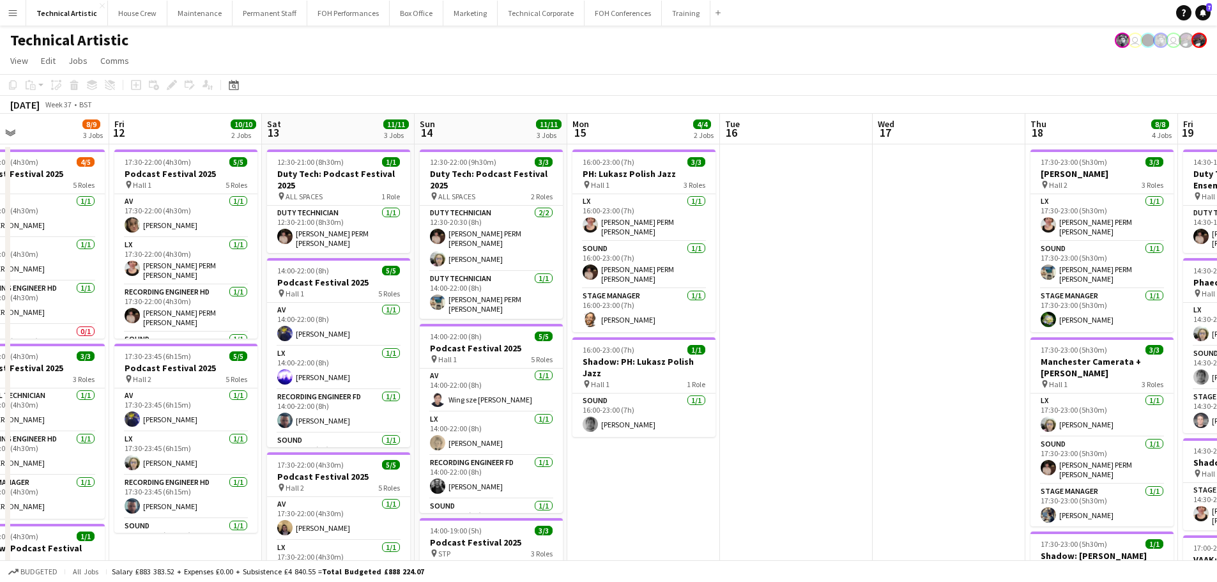
scroll to position [0, 406]
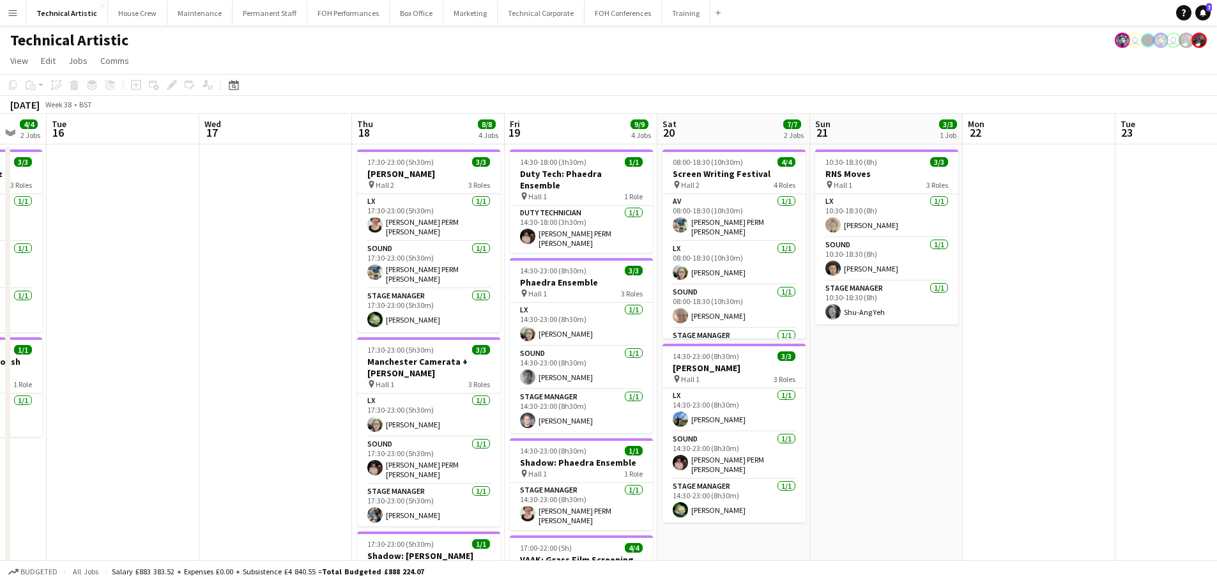
drag, startPoint x: 747, startPoint y: 289, endPoint x: 131, endPoint y: 207, distance: 621.0
click at [131, 207] on app-calendar-viewport "Sat 13 11/11 3 Jobs Sun 14 11/11 3 Jobs Mon 15 4/4 2 Jobs Tue 16 Wed 17 Thu 18 …" at bounding box center [608, 516] width 1217 height 805
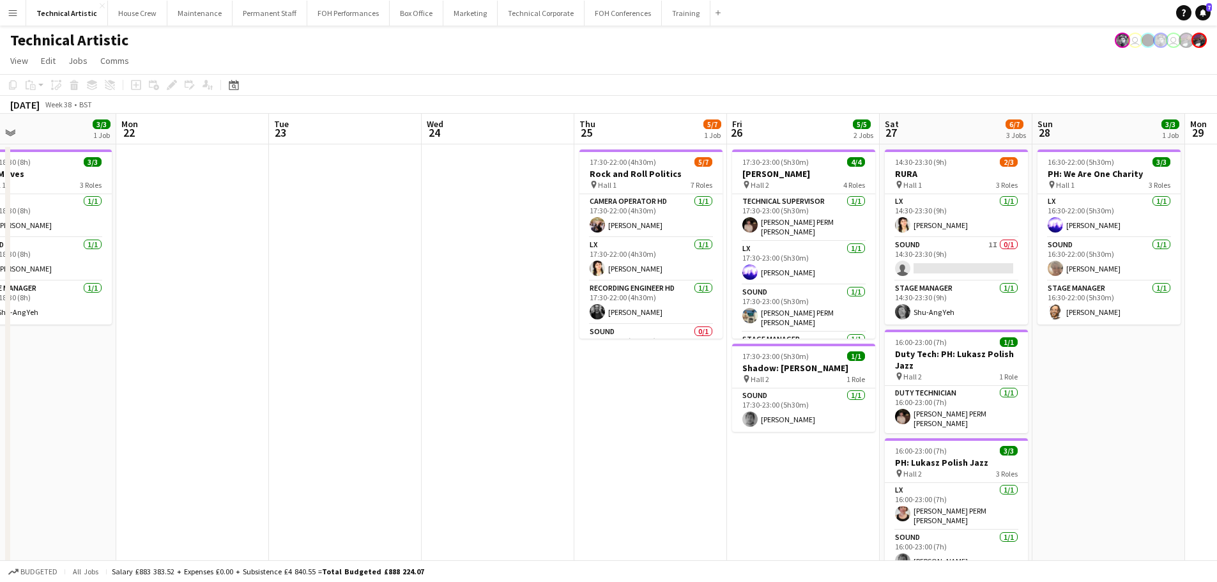
scroll to position [0, 437]
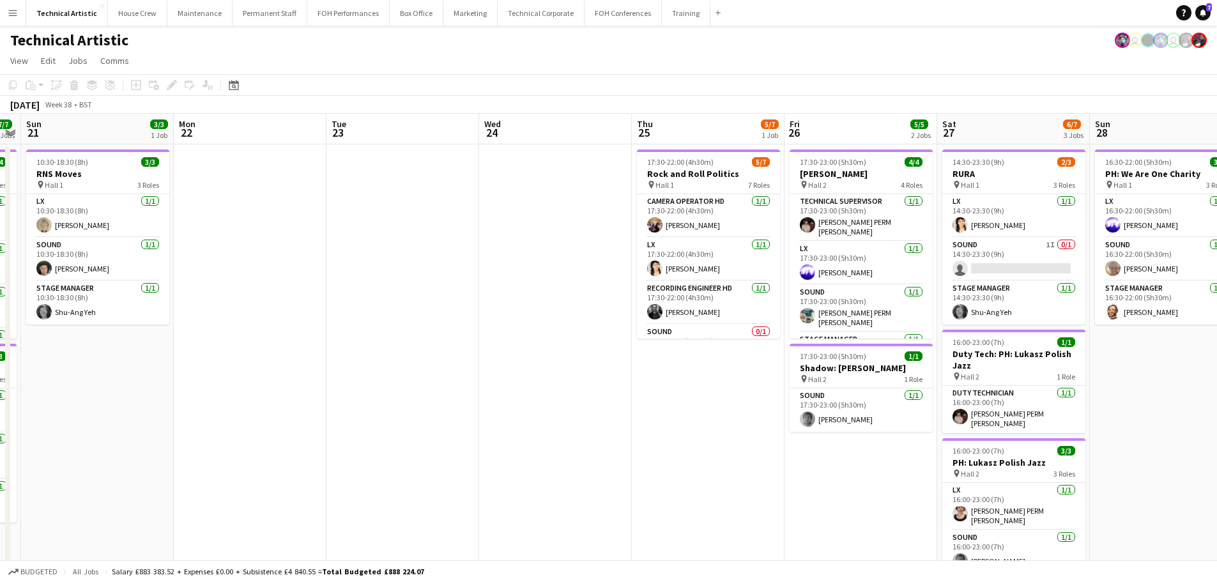
drag, startPoint x: 1012, startPoint y: 412, endPoint x: 223, endPoint y: 289, distance: 798.2
click at [223, 289] on app-calendar-viewport "Thu 18 8/8 4 Jobs Fri 19 9/9 4 Jobs Sat 20 7/7 2 Jobs Sun 21 3/3 1 Job Mon 22 T…" at bounding box center [608, 516] width 1217 height 805
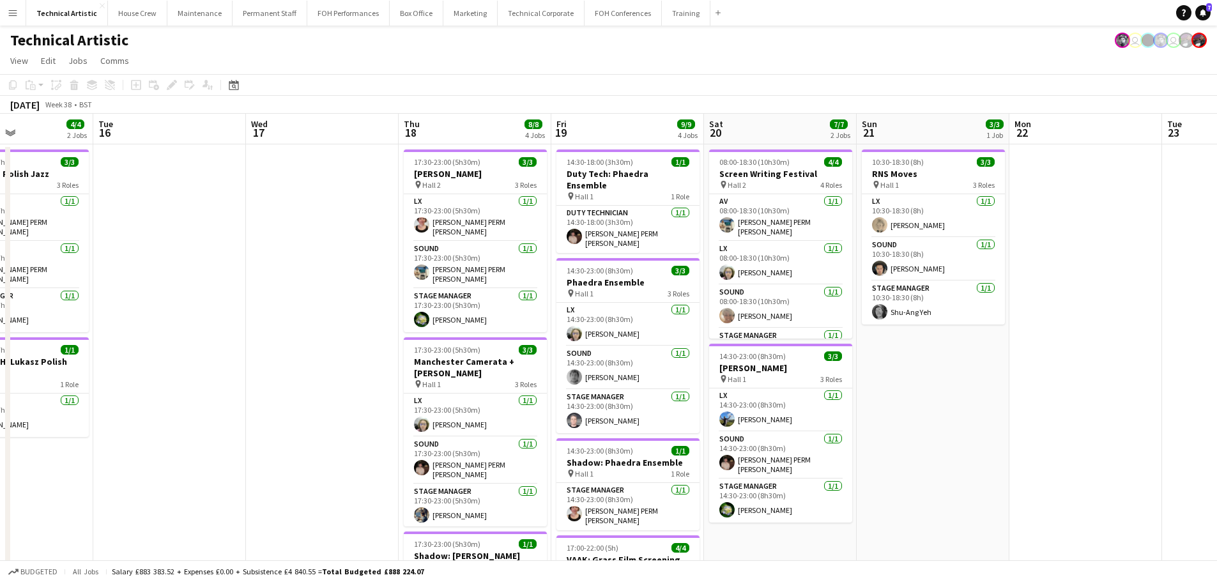
drag, startPoint x: 164, startPoint y: 354, endPoint x: 892, endPoint y: 350, distance: 728.0
click at [927, 342] on app-calendar-viewport "Sun 14 11/11 3 Jobs Mon 15 4/4 2 Jobs Tue 16 Wed 17 Thu 18 8/8 4 Jobs Fri 19 9/…" at bounding box center [608, 516] width 1217 height 805
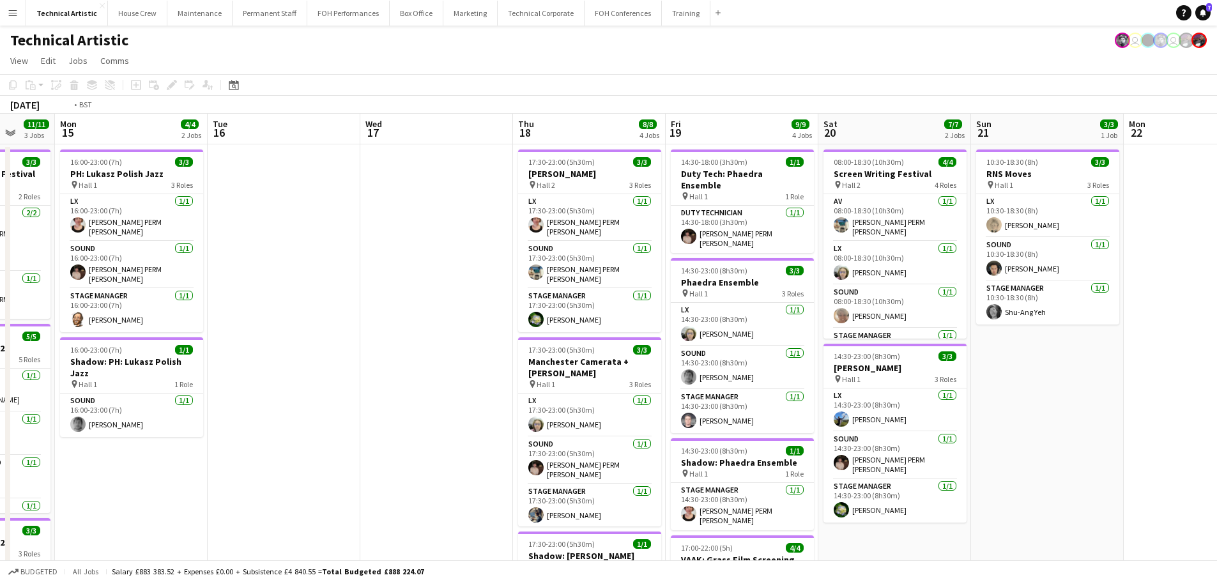
drag, startPoint x: 245, startPoint y: 353, endPoint x: 1036, endPoint y: 295, distance: 793.4
click at [1036, 295] on app-calendar-viewport "Sat 13 11/11 3 Jobs Sun 14 11/11 3 Jobs Mon 15 4/4 2 Jobs Tue 16 Wed 17 Thu 18 …" at bounding box center [608, 516] width 1217 height 805
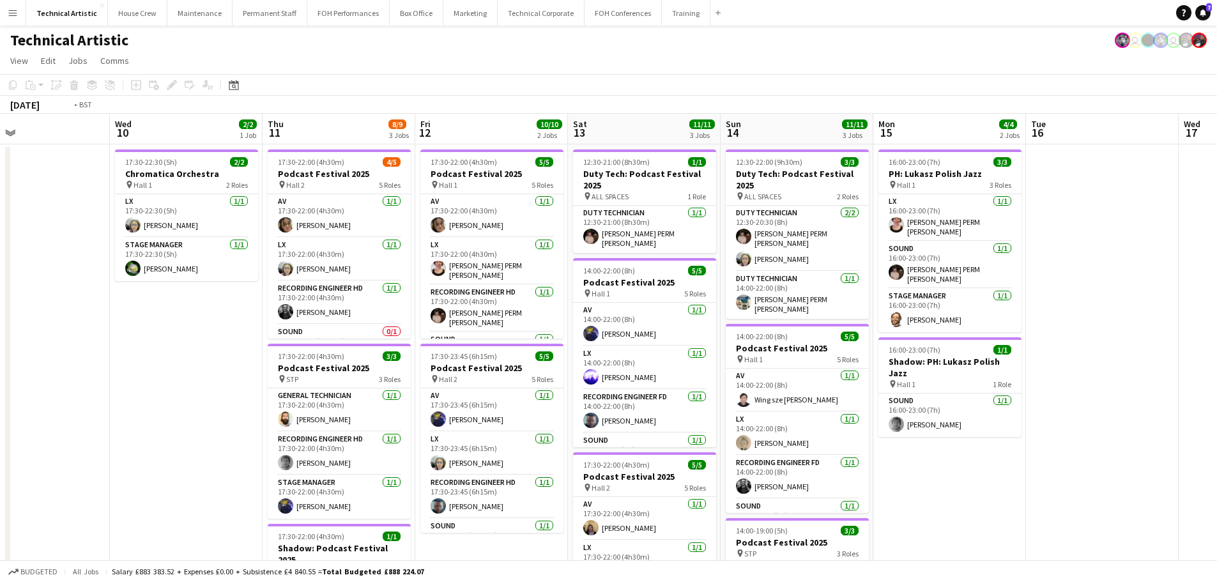
drag, startPoint x: 340, startPoint y: 314, endPoint x: 886, endPoint y: 311, distance: 546.0
click at [886, 311] on app-calendar-viewport "Mon 8 Tue 9 Wed 10 2/2 1 Job Thu 11 8/9 3 Jobs Fri 12 10/10 2 Jobs Sat 13 11/11…" at bounding box center [608, 516] width 1217 height 805
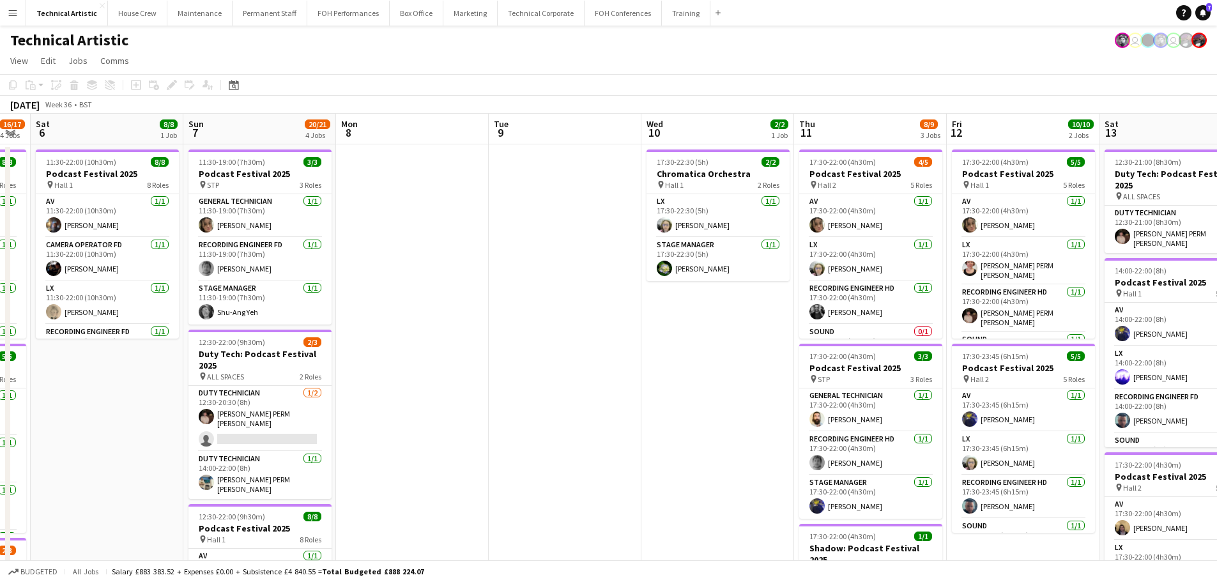
drag, startPoint x: 368, startPoint y: 323, endPoint x: 1024, endPoint y: 304, distance: 656.8
click at [1024, 304] on app-calendar-viewport "Thu 4 11/13 4 Jobs Fri 5 16/17 4 Jobs Sat 6 8/8 1 Job Sun 7 20/21 4 Jobs Mon 8 …" at bounding box center [608, 516] width 1217 height 805
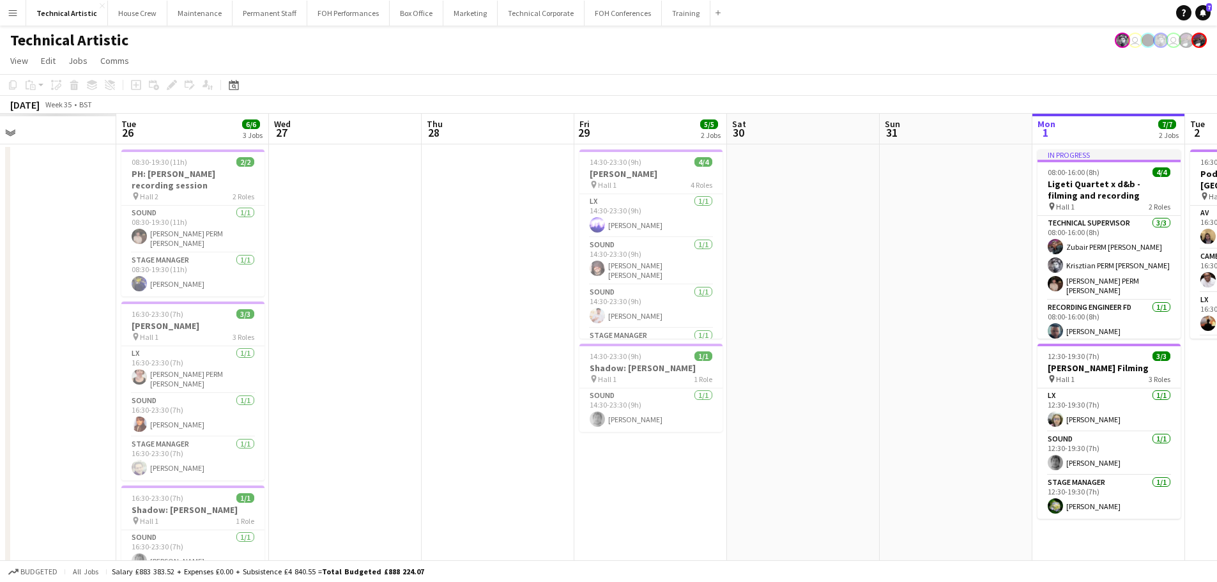
drag, startPoint x: 457, startPoint y: 259, endPoint x: 1226, endPoint y: 291, distance: 769.0
click at [1217, 291] on html "Menu Boards Boards Boards All jobs Status Workforce Workforce My Workforce Recr…" at bounding box center [608, 470] width 1217 height 940
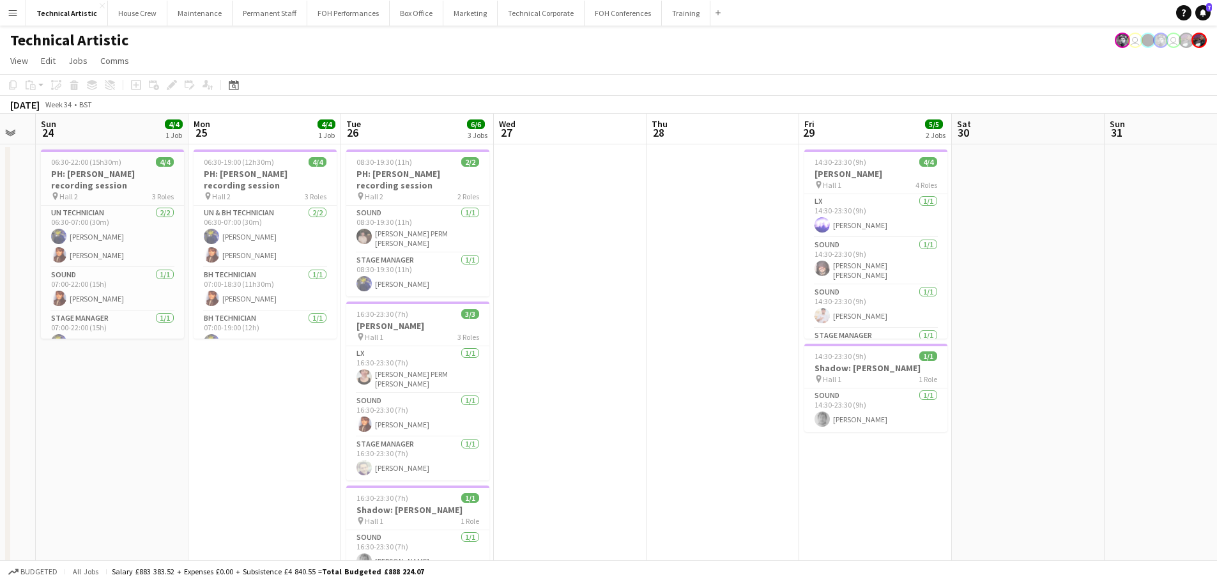
scroll to position [0, 427]
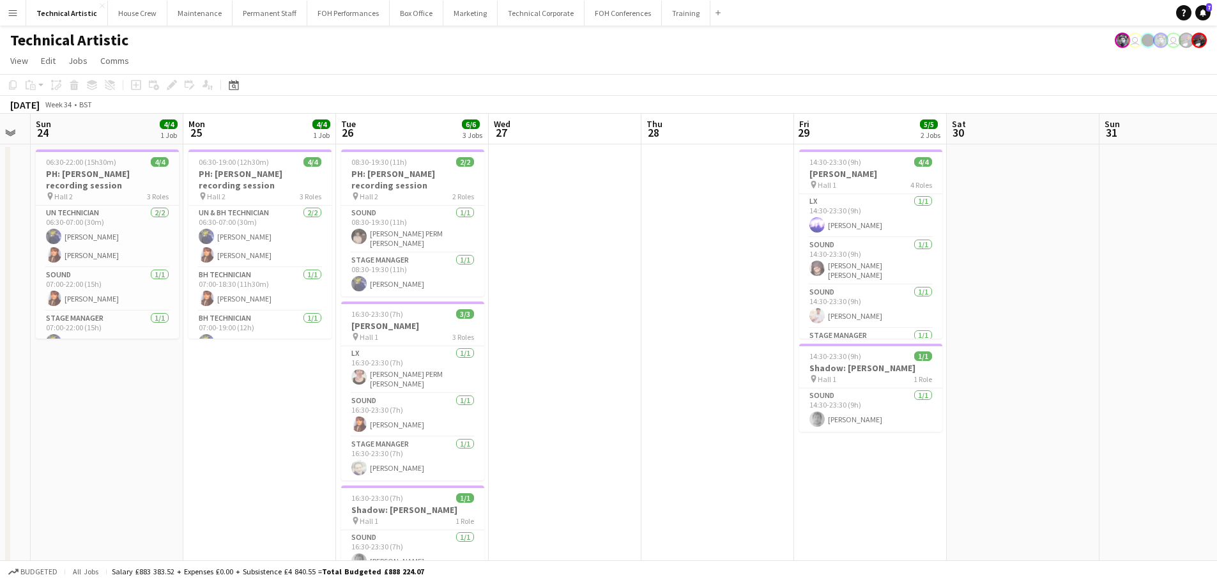
drag, startPoint x: 653, startPoint y: 281, endPoint x: 702, endPoint y: 345, distance: 81.1
click at [702, 345] on app-calendar-viewport "Thu 21 4/4 1 Job Fri 22 Sat 23 Sun 24 4/4 1 Job Mon 25 4/4 1 Job Tue 26 6/6 3 J…" at bounding box center [608, 516] width 1217 height 805
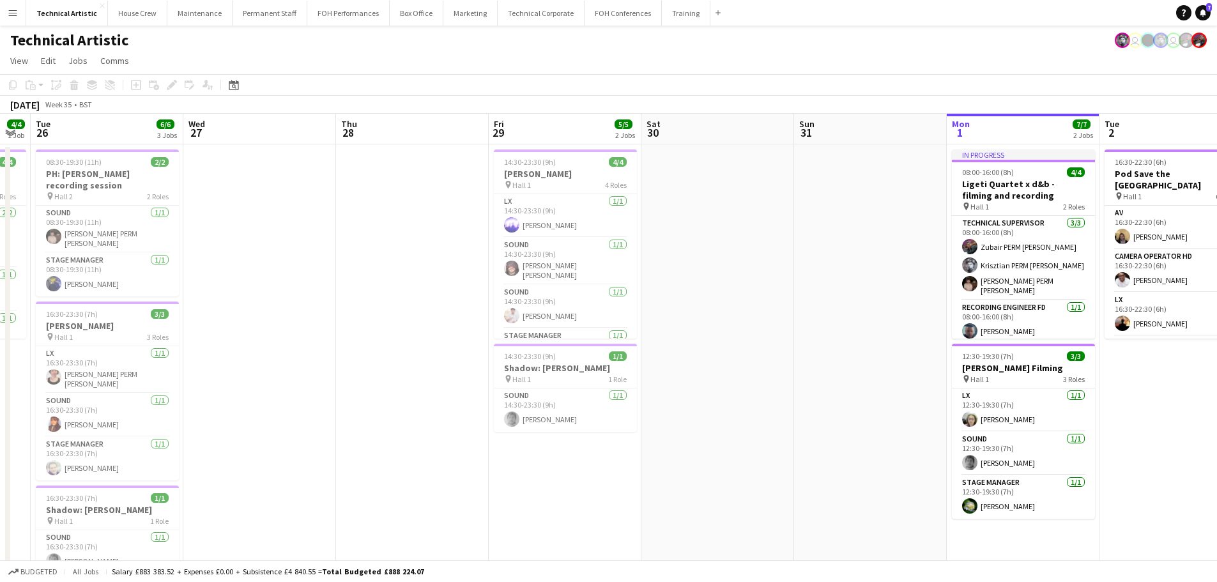
scroll to position [0, 386]
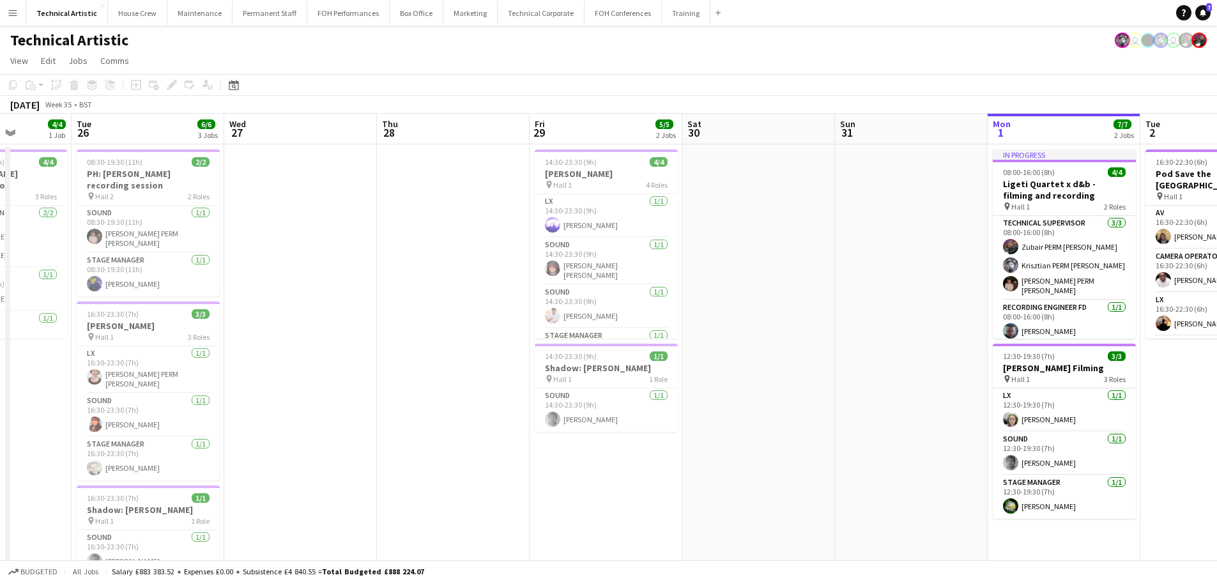
drag, startPoint x: 735, startPoint y: 358, endPoint x: 165, endPoint y: 356, distance: 569.7
click at [165, 356] on app-calendar-viewport "Sat 23 Sun 24 4/4 1 Job Mon 25 4/4 1 Job Tue 26 6/6 3 Jobs Wed 27 Thu 28 Fri 29…" at bounding box center [608, 516] width 1217 height 805
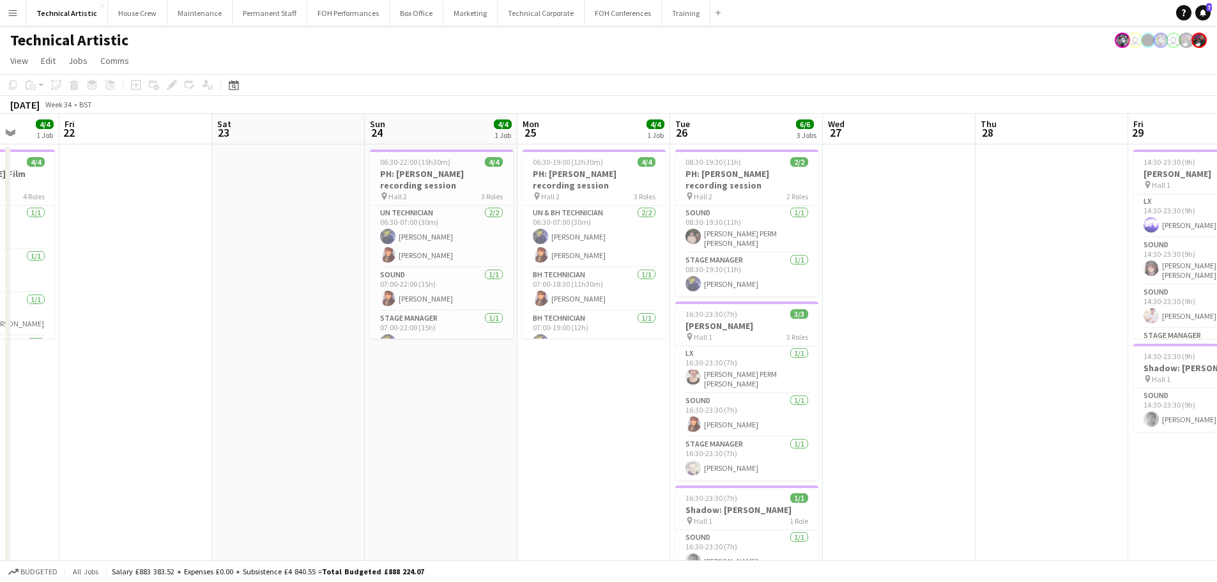
scroll to position [0, 369]
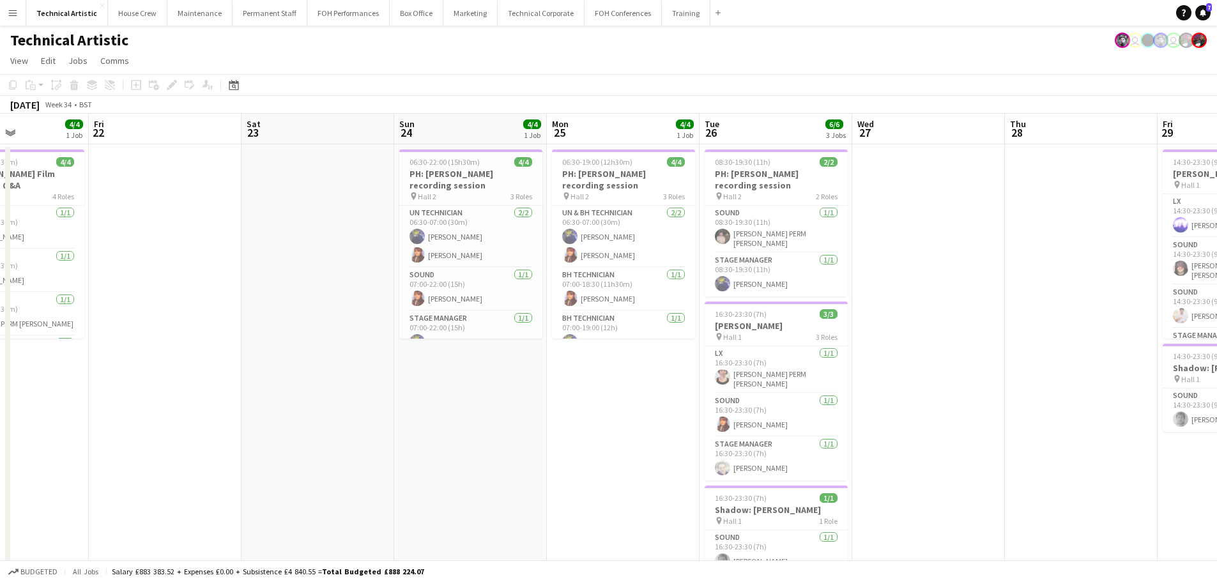
drag, startPoint x: 1018, startPoint y: 301, endPoint x: 1047, endPoint y: 301, distance: 29.4
click at [1047, 301] on app-calendar-viewport "Tue 19 Wed 20 Thu 21 4/4 1 Job Fri 22 Sat 23 Sun 24 4/4 1 Job Mon 25 4/4 1 Job …" at bounding box center [608, 516] width 1217 height 805
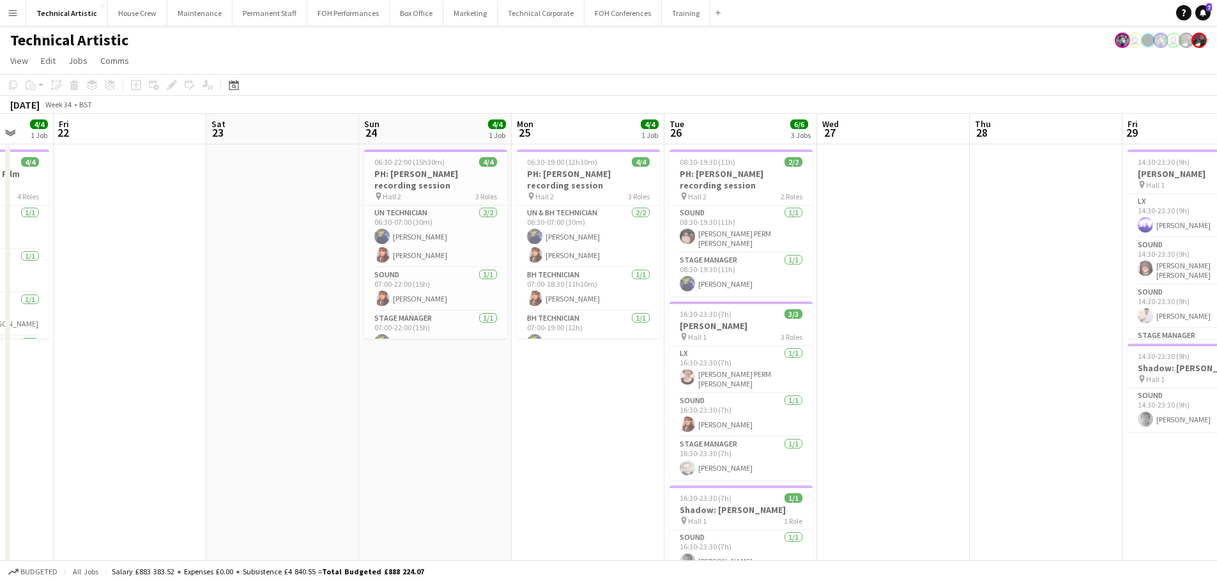
drag, startPoint x: 939, startPoint y: 303, endPoint x: 800, endPoint y: 315, distance: 139.1
click at [800, 315] on app-calendar-viewport "Tue 19 Wed 20 Thu 21 4/4 1 Job Fri 22 Sat 23 Sun 24 4/4 1 Job Mon 25 4/4 1 Job …" at bounding box center [608, 516] width 1217 height 805
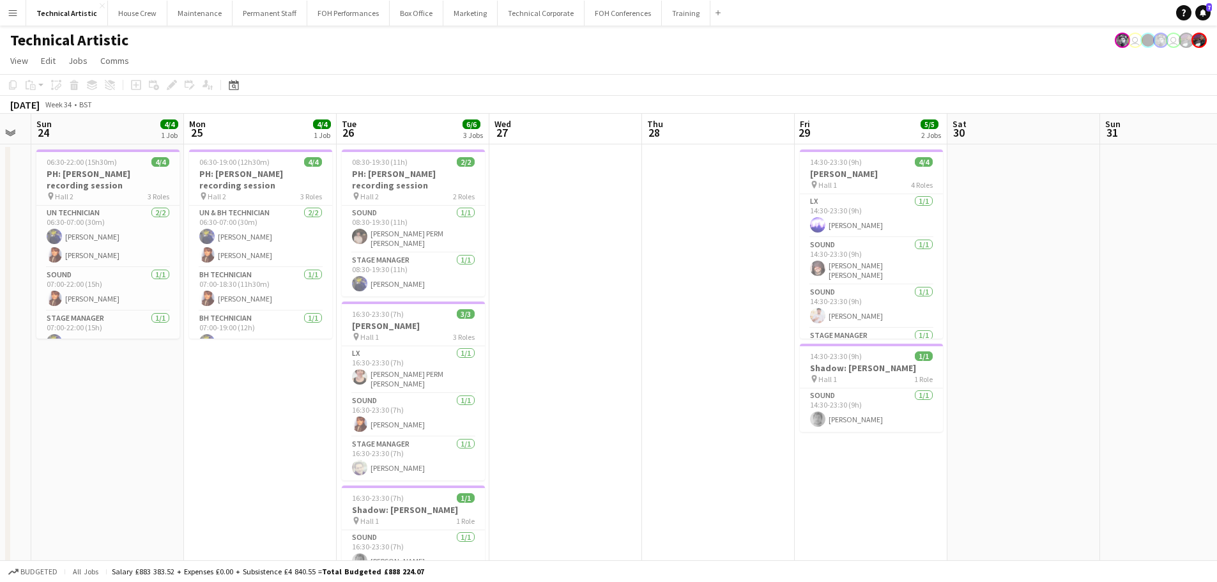
drag, startPoint x: 800, startPoint y: 315, endPoint x: 619, endPoint y: 321, distance: 180.8
click at [619, 321] on app-calendar-viewport "Thu 21 4/4 1 Job Fri 22 Sat 23 Sun 24 4/4 1 Job Mon 25 4/4 1 Job Tue 26 6/6 3 J…" at bounding box center [608, 516] width 1217 height 805
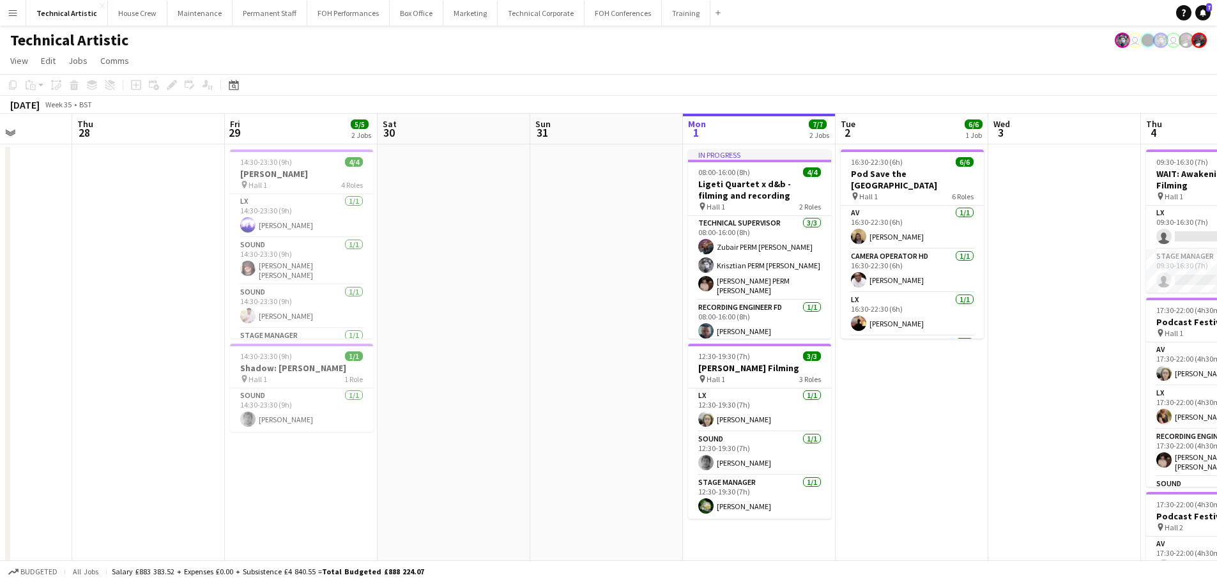
drag, startPoint x: 1095, startPoint y: 325, endPoint x: 185, endPoint y: 324, distance: 910.0
click at [185, 324] on app-calendar-viewport "Sat 23 Sun 24 4/4 1 Job Mon 25 4/4 1 Job Tue 26 6/6 3 Jobs Wed 27 Thu 28 Fri 29…" at bounding box center [608, 516] width 1217 height 805
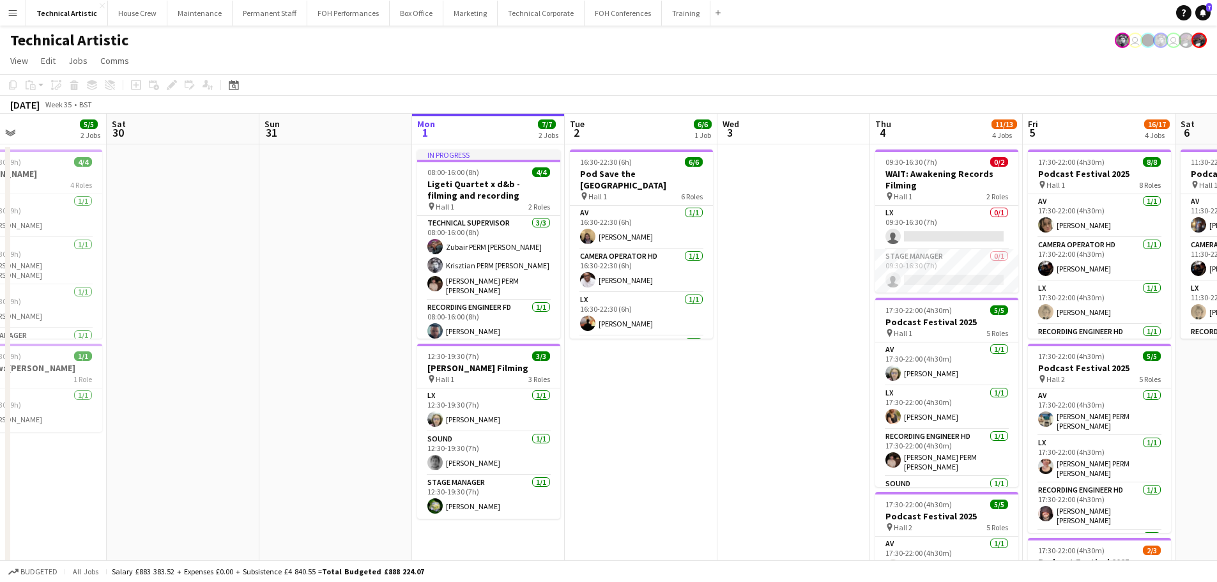
drag, startPoint x: 312, startPoint y: 397, endPoint x: 234, endPoint y: 365, distance: 83.6
click at [234, 365] on app-calendar-viewport "Tue 26 6/6 3 Jobs Wed 27 Thu 28 Fri 29 5/5 2 Jobs Sat 30 Sun 31 Mon 1 7/7 2 Job…" at bounding box center [608, 516] width 1217 height 805
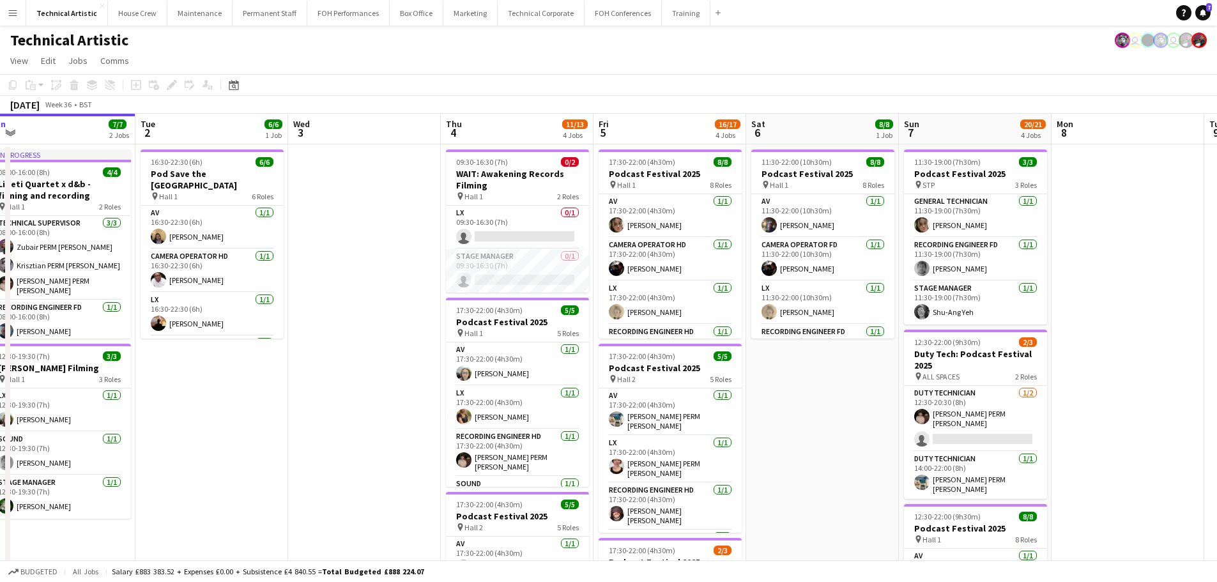
click at [284, 365] on app-calendar-viewport "Fri 29 5/5 2 Jobs Sat 30 Sun 31 Mon 1 7/7 2 Jobs Tue 2 6/6 1 Job Wed 3 Thu 4 11…" at bounding box center [608, 516] width 1217 height 805
drag, startPoint x: 0, startPoint y: 299, endPoint x: 15, endPoint y: 284, distance: 21.2
click at [0, 289] on app-calendar-viewport "Fri 29 5/5 2 Jobs Sat 30 Sun 31 Mon 1 7/7 2 Jobs Tue 2 6/6 1 Job Wed 3 Thu 4 11…" at bounding box center [608, 516] width 1217 height 805
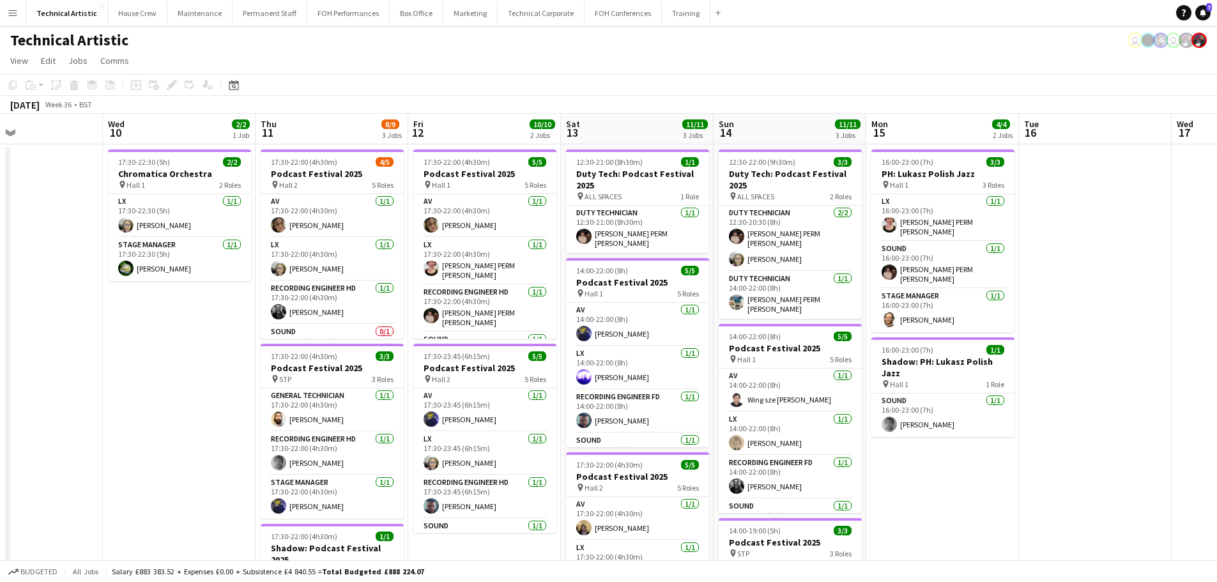
drag, startPoint x: 566, startPoint y: 264, endPoint x: 8, endPoint y: 208, distance: 561.6
click at [0, 208] on app-calendar-viewport "Sat 6 8/8 1 Job Sun 7 20/21 4 Jobs Mon 8 Tue 9 Wed 10 2/2 1 Job Thu 11 8/9 3 Jo…" at bounding box center [608, 516] width 1217 height 805
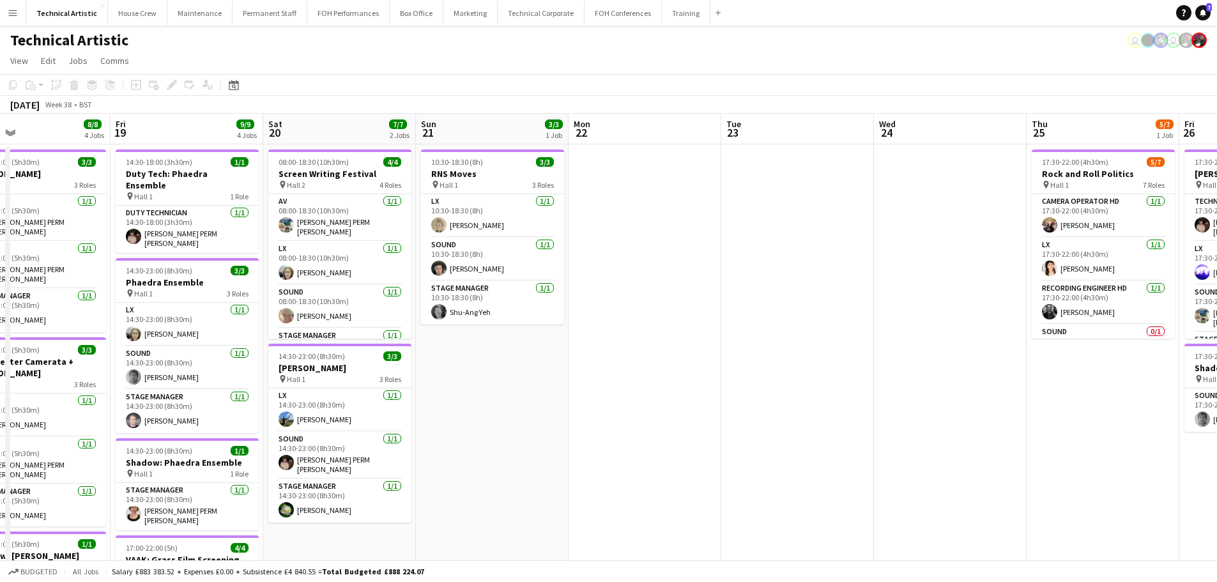
drag, startPoint x: 128, startPoint y: 260, endPoint x: 57, endPoint y: 259, distance: 70.9
click at [57, 259] on app-calendar-viewport "Tue 16 Wed 17 Thu 18 8/8 4 Jobs Fri 19 9/9 4 Jobs Sat 20 7/7 2 Jobs Sun 21 3/3 …" at bounding box center [608, 516] width 1217 height 805
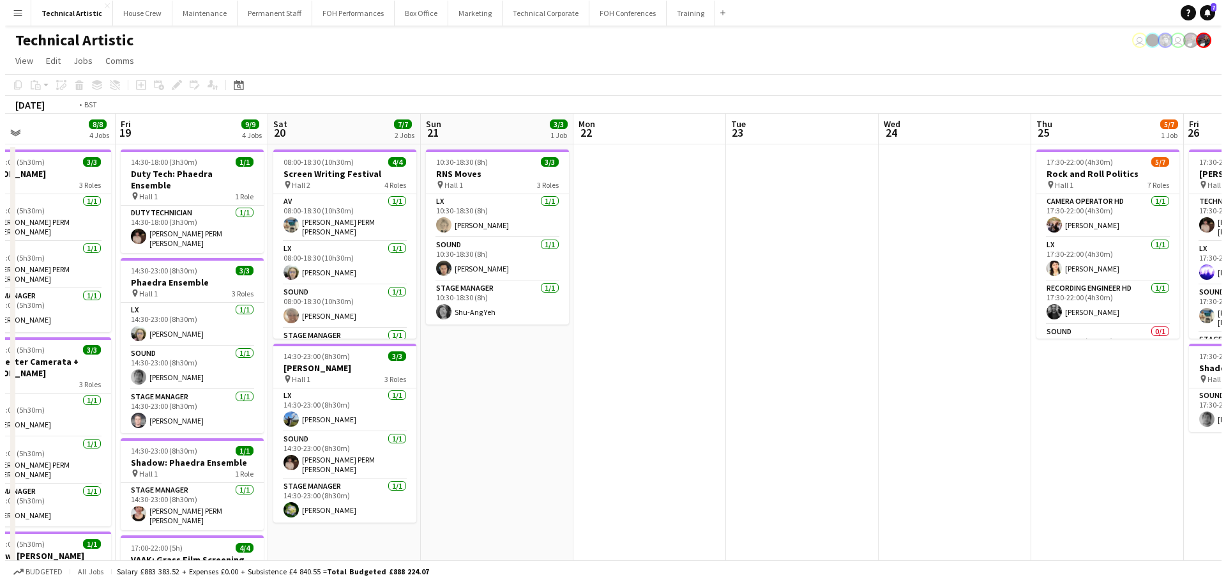
scroll to position [0, 388]
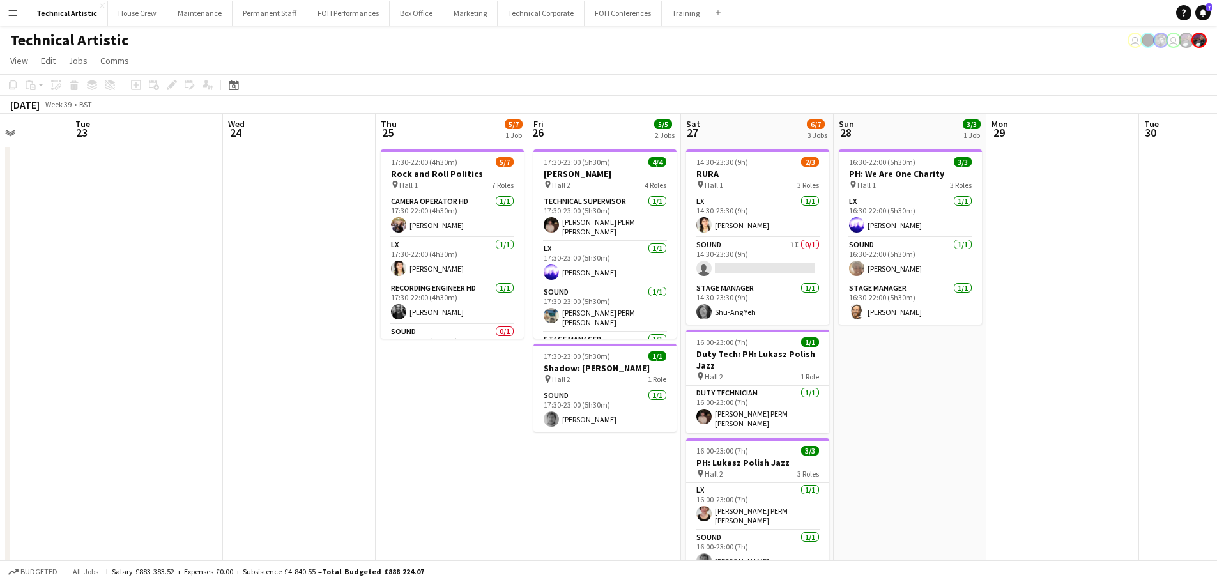
drag, startPoint x: 562, startPoint y: 326, endPoint x: 0, endPoint y: 236, distance: 569.1
click at [0, 236] on app-calendar-viewport "Sat 20 7/7 2 Jobs Sun 21 3/3 1 Job Mon 22 Tue 23 Wed 24 Thu 25 5/7 1 Job Fri 26…" at bounding box center [608, 516] width 1217 height 805
click at [542, 25] on button "Technical Corporate Close" at bounding box center [540, 13] width 87 height 25
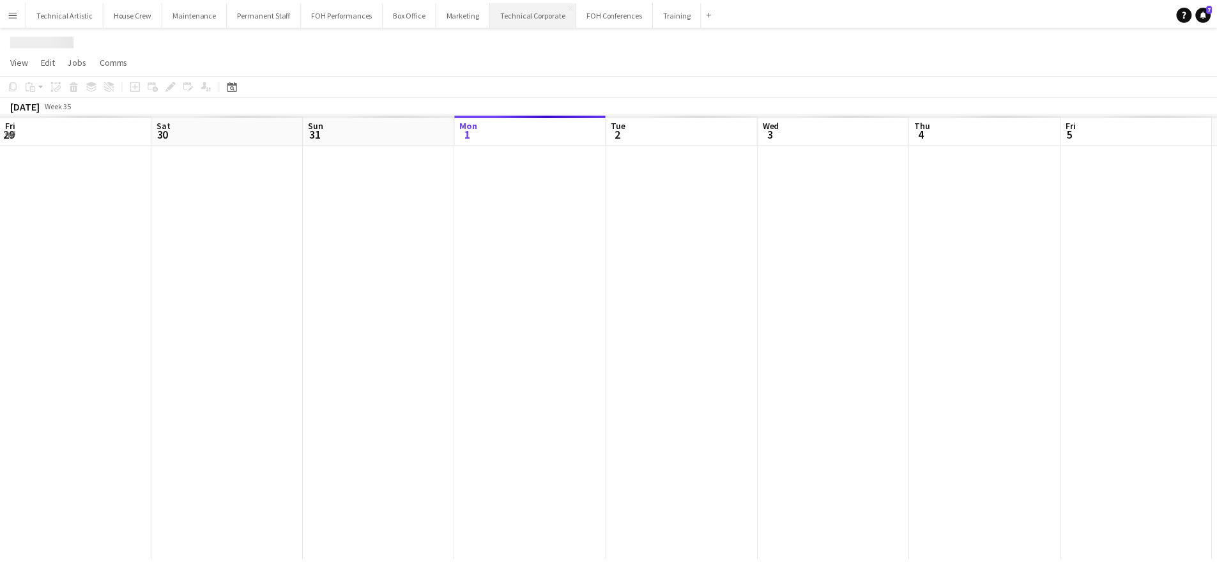
scroll to position [0, 305]
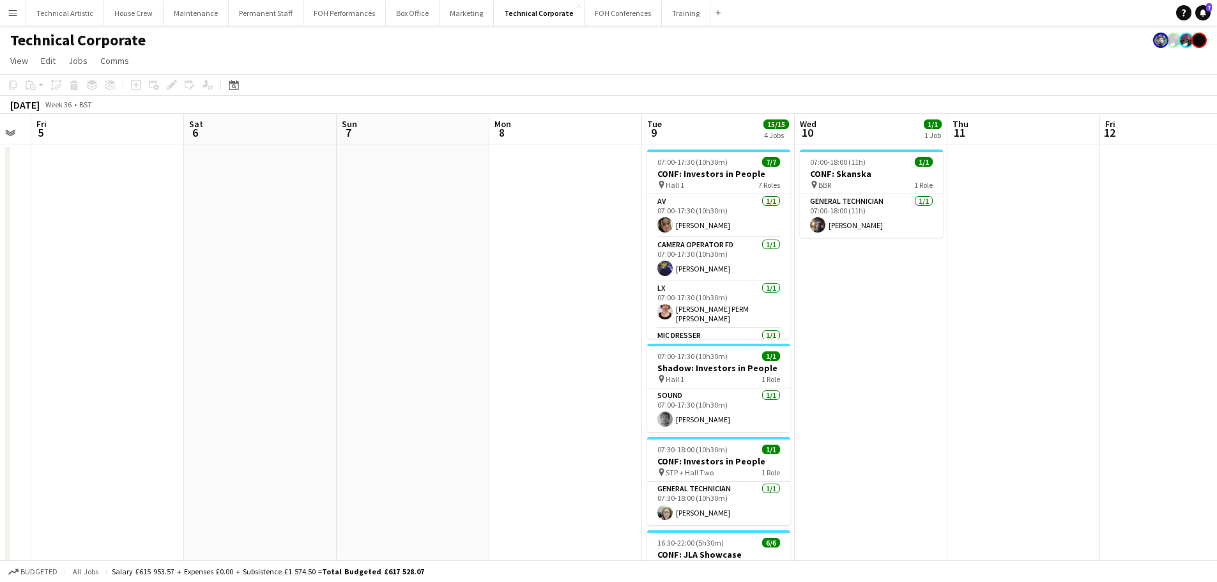
drag, startPoint x: 947, startPoint y: 299, endPoint x: 358, endPoint y: 199, distance: 597.2
click at [214, 195] on app-calendar-viewport "Tue 2 Wed 3 2/2 1 Job Thu 4 Fri 5 Sat 6 Sun 7 Mon 8 Tue 9 15/15 4 Jobs Wed 10 1…" at bounding box center [608, 442] width 1217 height 656
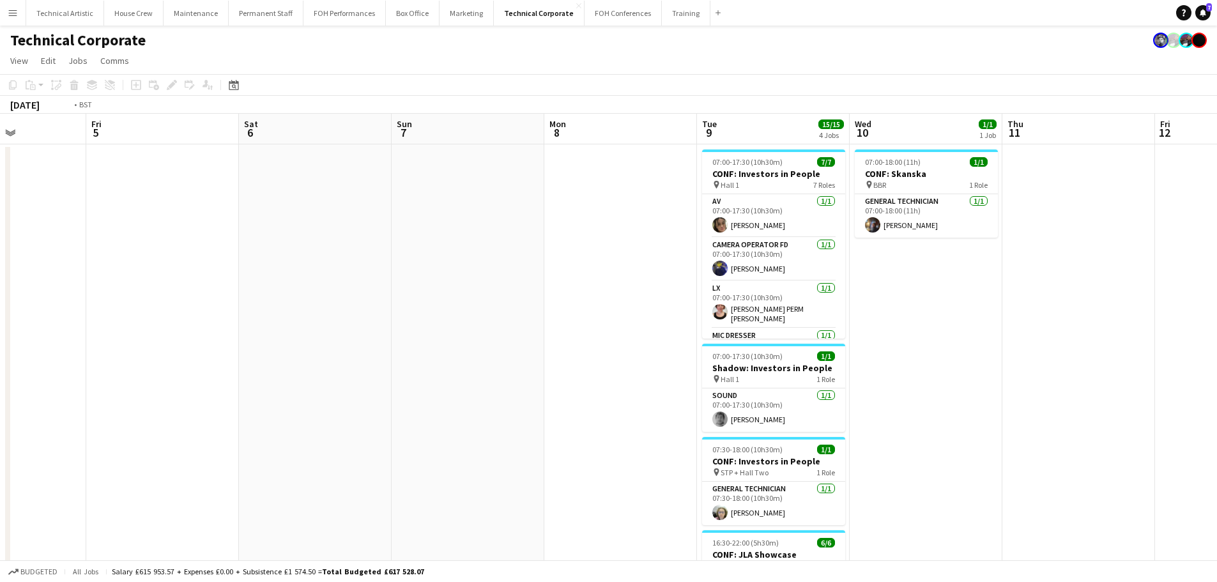
drag, startPoint x: 999, startPoint y: 335, endPoint x: 155, endPoint y: 209, distance: 854.2
click at [156, 208] on app-calendar-viewport "Tue 2 Wed 3 2/2 1 Job Thu 4 Fri 5 Sat 6 Sun 7 Mon 8 Tue 9 15/15 4 Jobs Wed 10 1…" at bounding box center [608, 442] width 1217 height 656
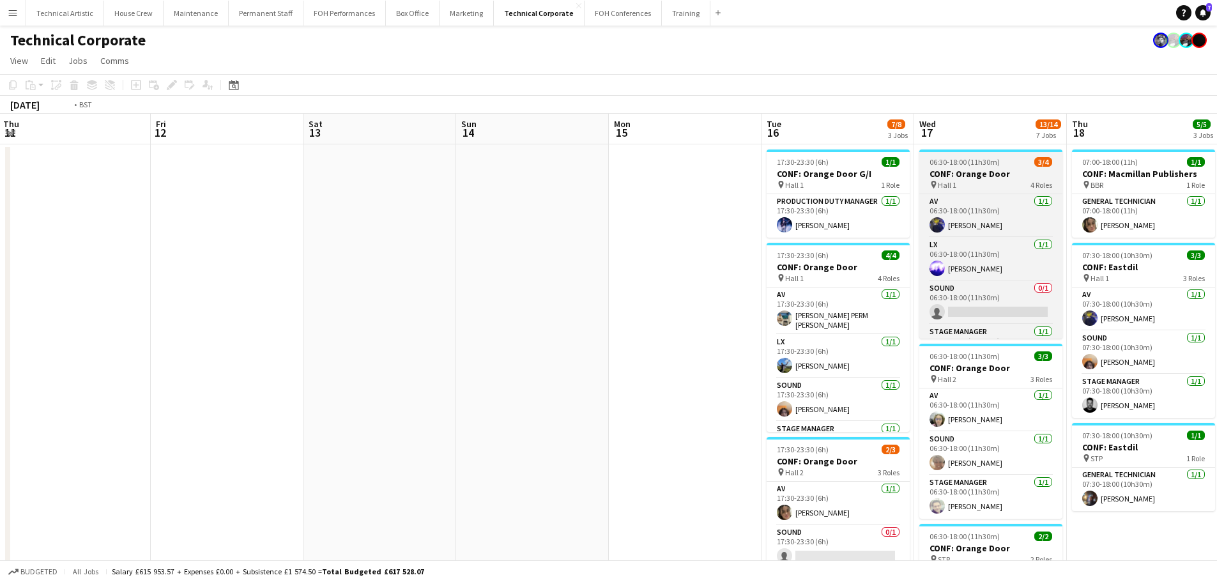
drag, startPoint x: 900, startPoint y: 296, endPoint x: 240, endPoint y: 188, distance: 669.2
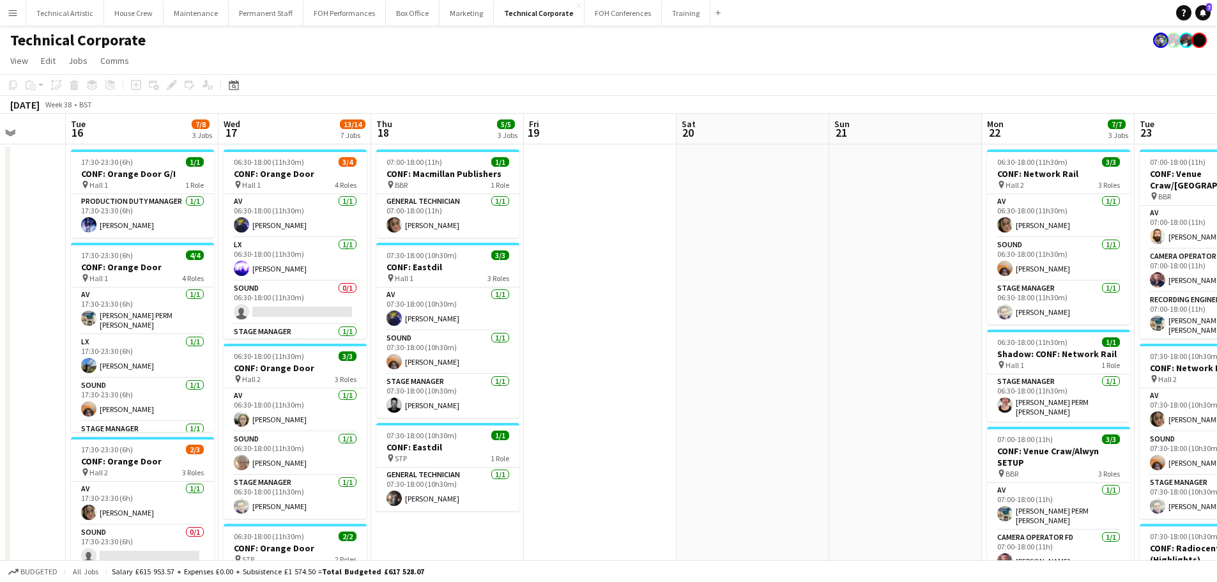
drag, startPoint x: 504, startPoint y: 204, endPoint x: 101, endPoint y: 178, distance: 403.8
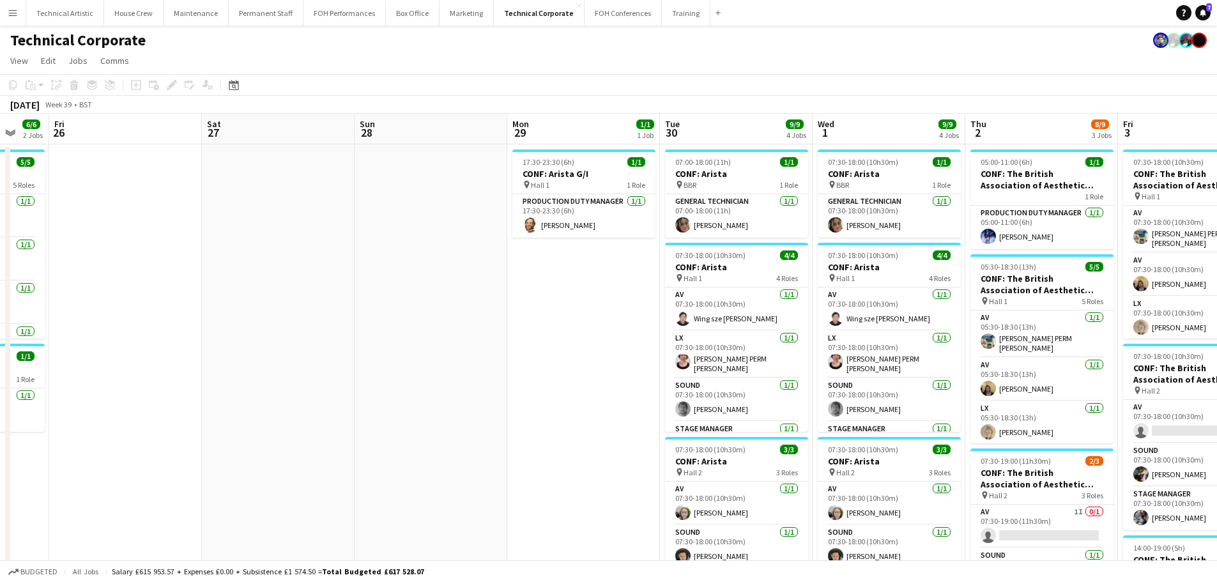
drag, startPoint x: 731, startPoint y: 251, endPoint x: 192, endPoint y: 175, distance: 545.0
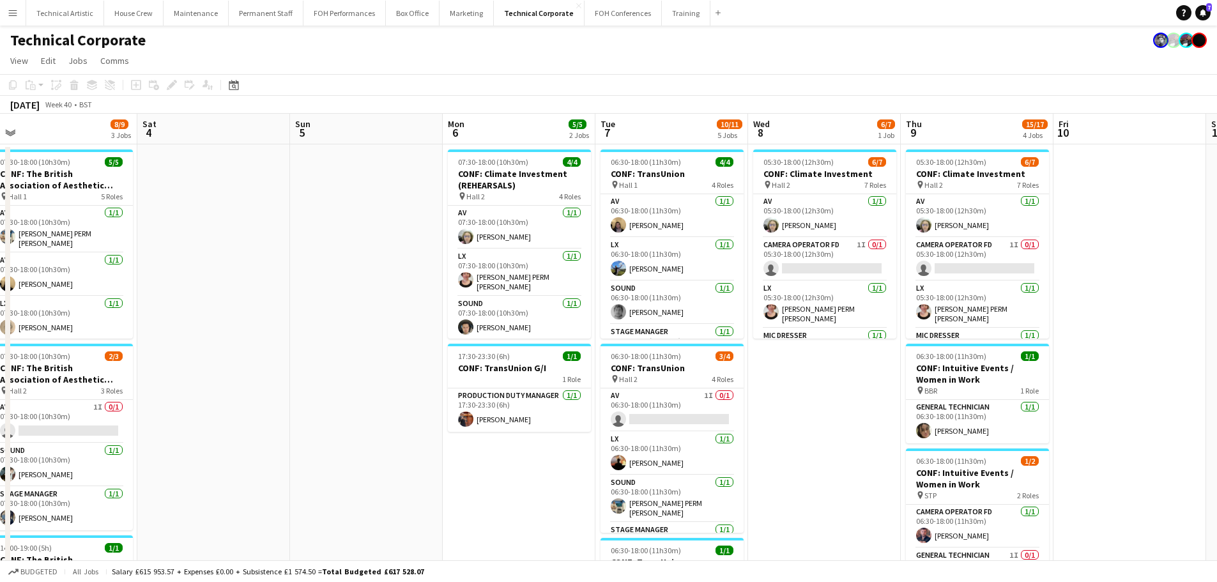
drag, startPoint x: 352, startPoint y: 176, endPoint x: 266, endPoint y: 143, distance: 91.6
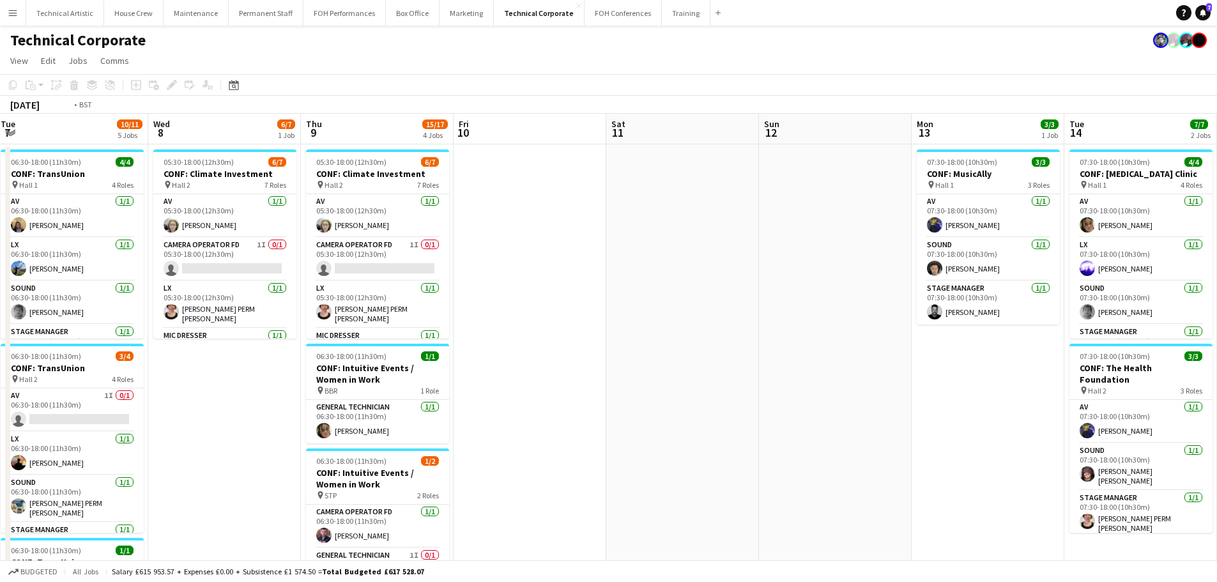
drag, startPoint x: 989, startPoint y: 261, endPoint x: 0, endPoint y: 294, distance: 989.8
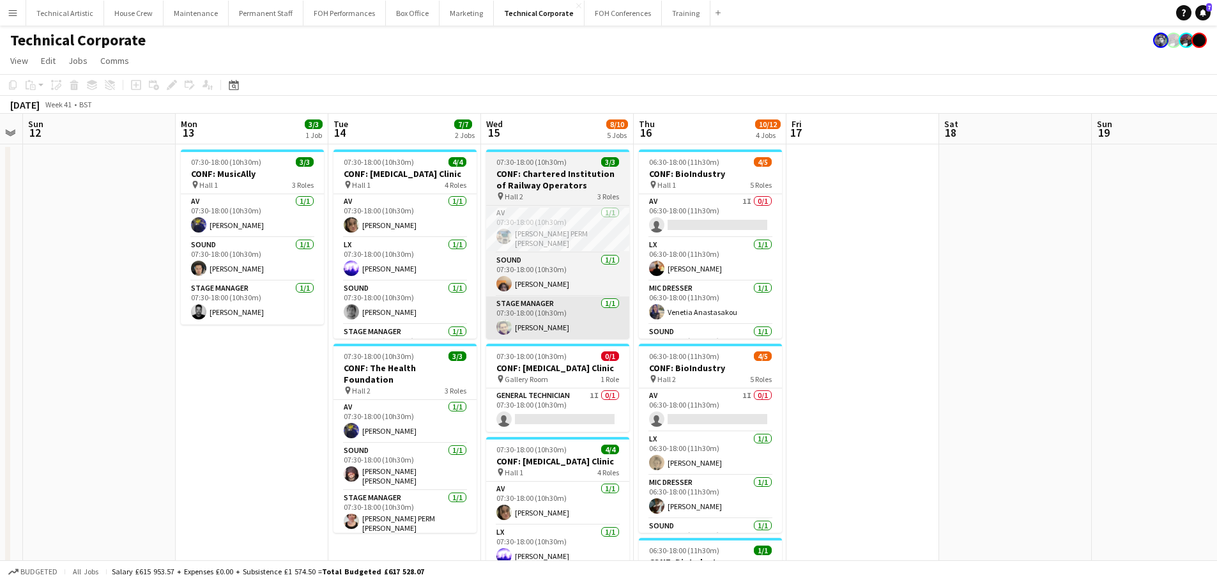
drag, startPoint x: 720, startPoint y: 307, endPoint x: 358, endPoint y: 307, distance: 361.5
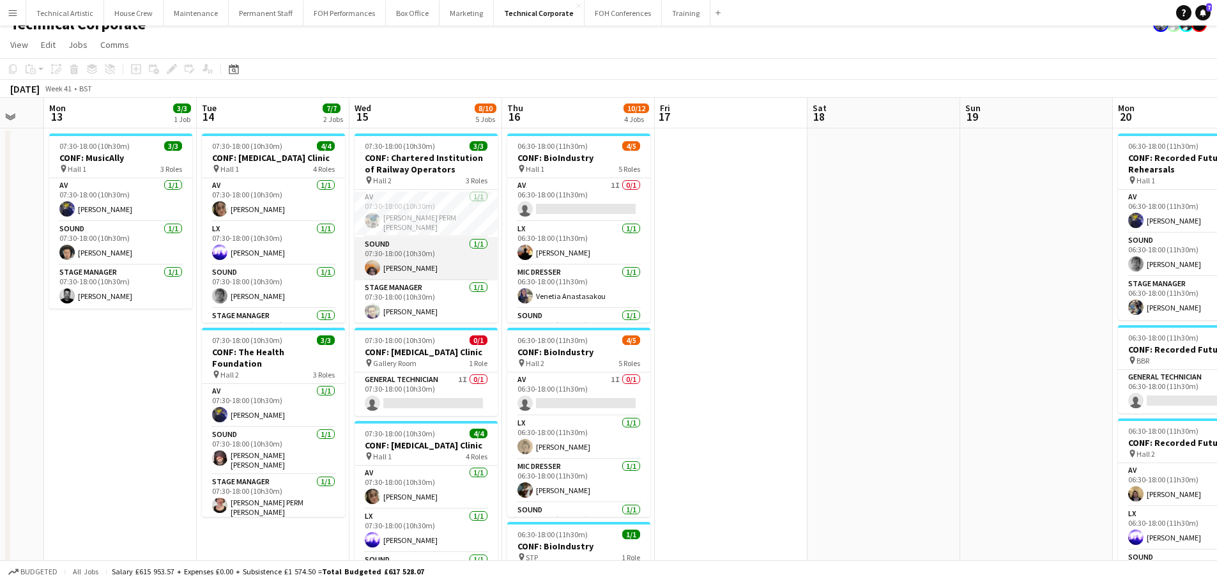
scroll to position [0, 0]
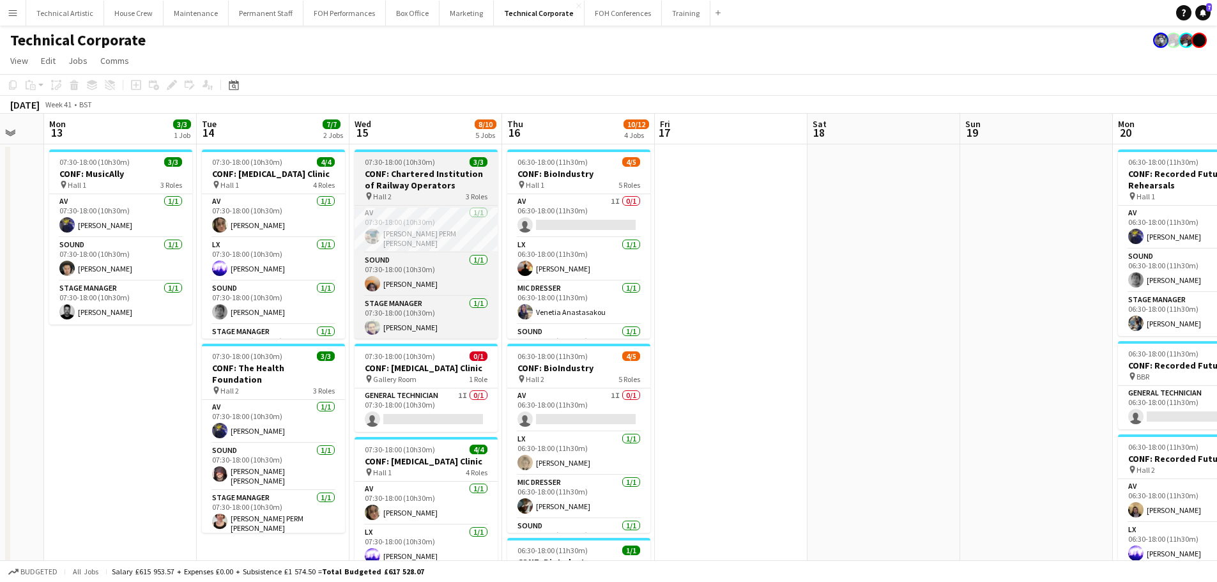
click at [414, 172] on h3 "CONF: Chartered Institution of Railway Operators" at bounding box center [425, 179] width 143 height 23
